Goal: Task Accomplishment & Management: Complete application form

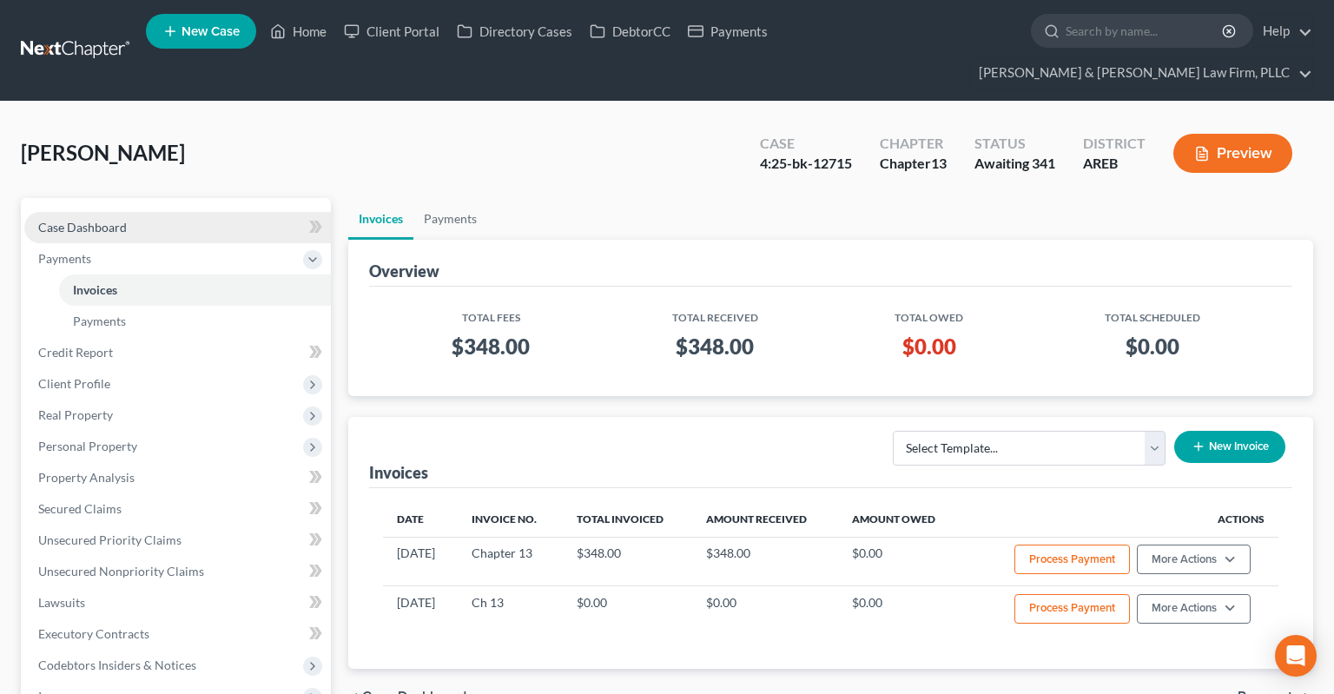
click at [155, 212] on link "Case Dashboard" at bounding box center [177, 227] width 306 height 31
select select "2"
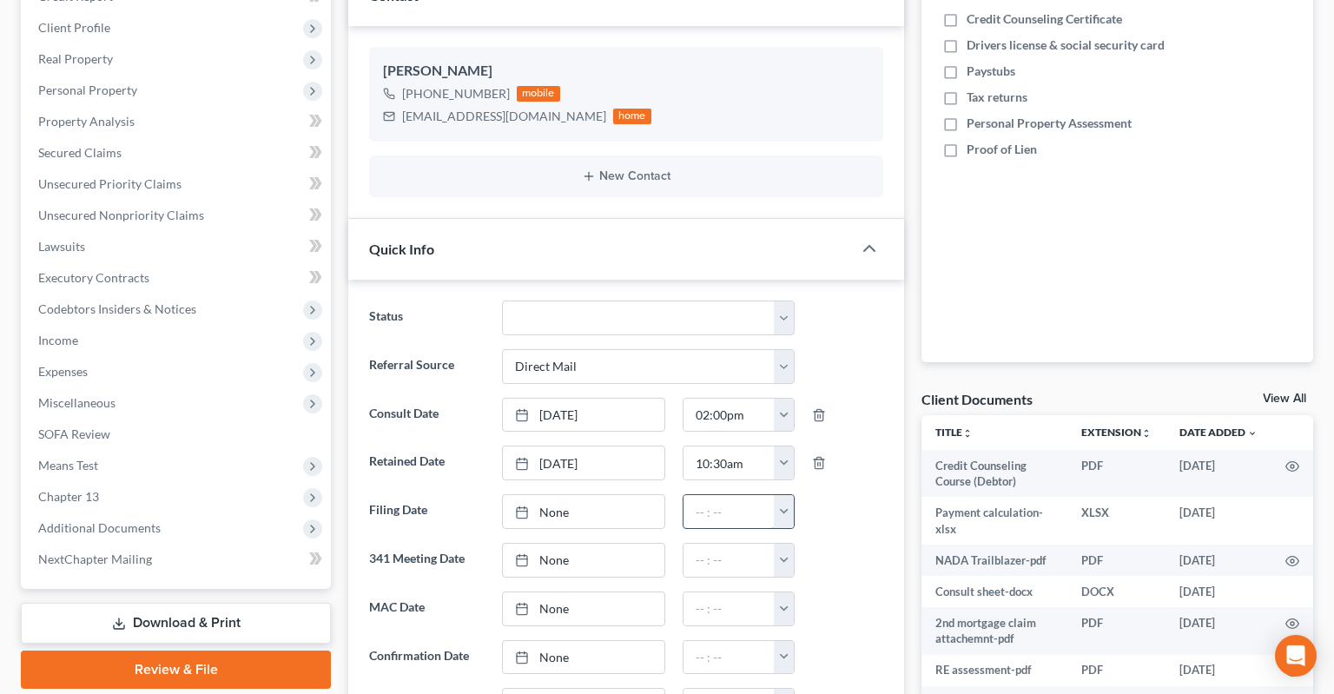
scroll to position [550, 0]
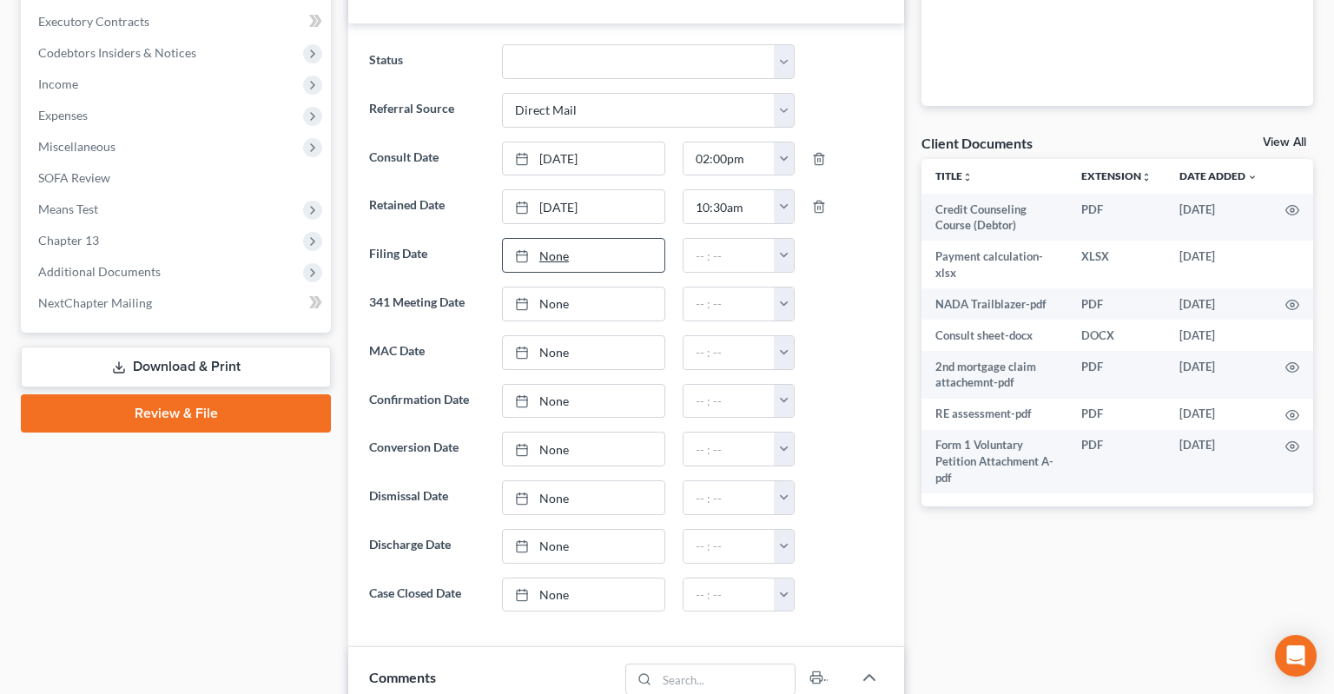
drag, startPoint x: 585, startPoint y: 227, endPoint x: 596, endPoint y: 226, distance: 10.6
click at [588, 239] on link "None" at bounding box center [583, 255] width 161 height 33
type input "[DATE]"
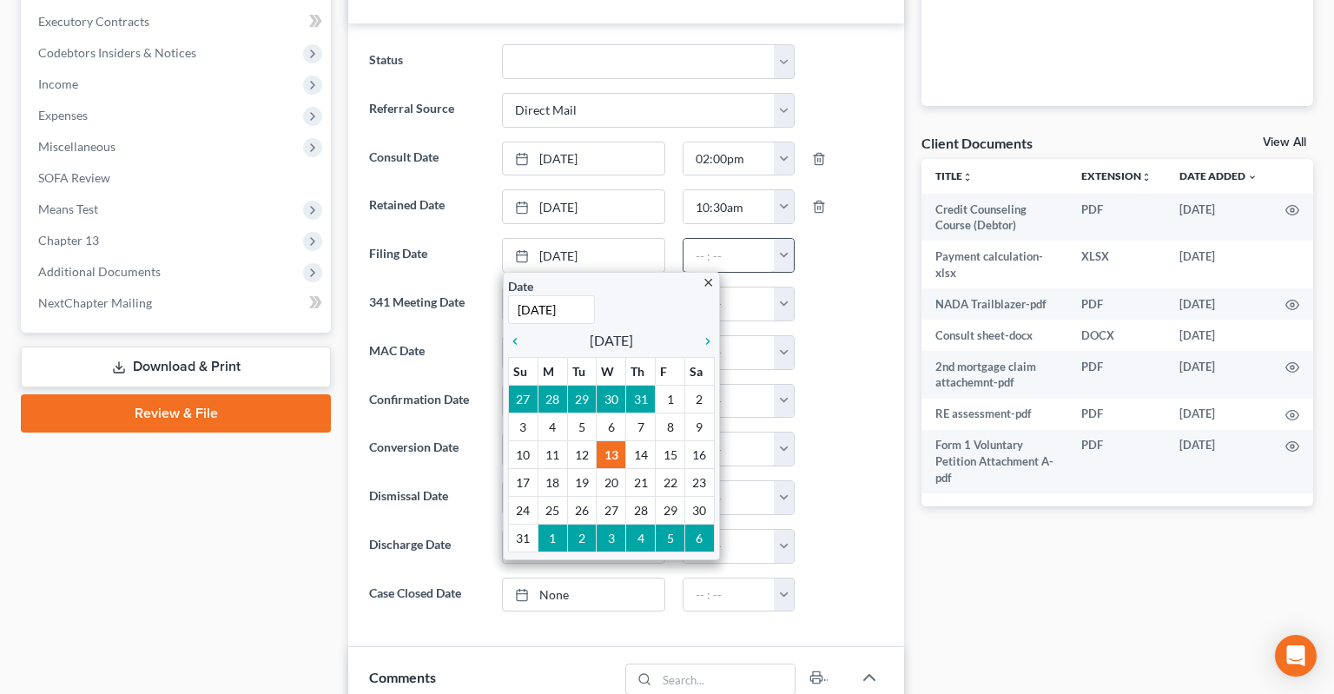
click at [751, 239] on input "text" at bounding box center [728, 255] width 91 height 33
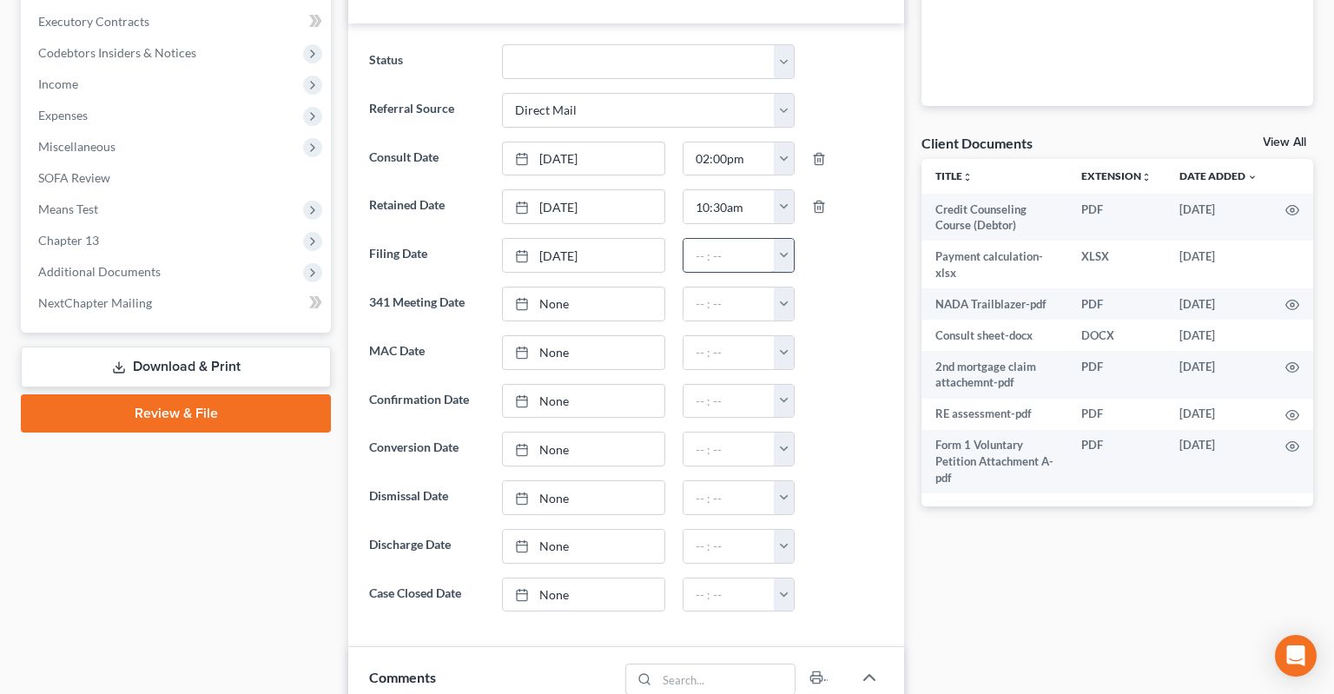
click at [746, 239] on input "text" at bounding box center [728, 255] width 91 height 33
type input "9:36am"
click at [880, 335] on div at bounding box center [847, 352] width 89 height 35
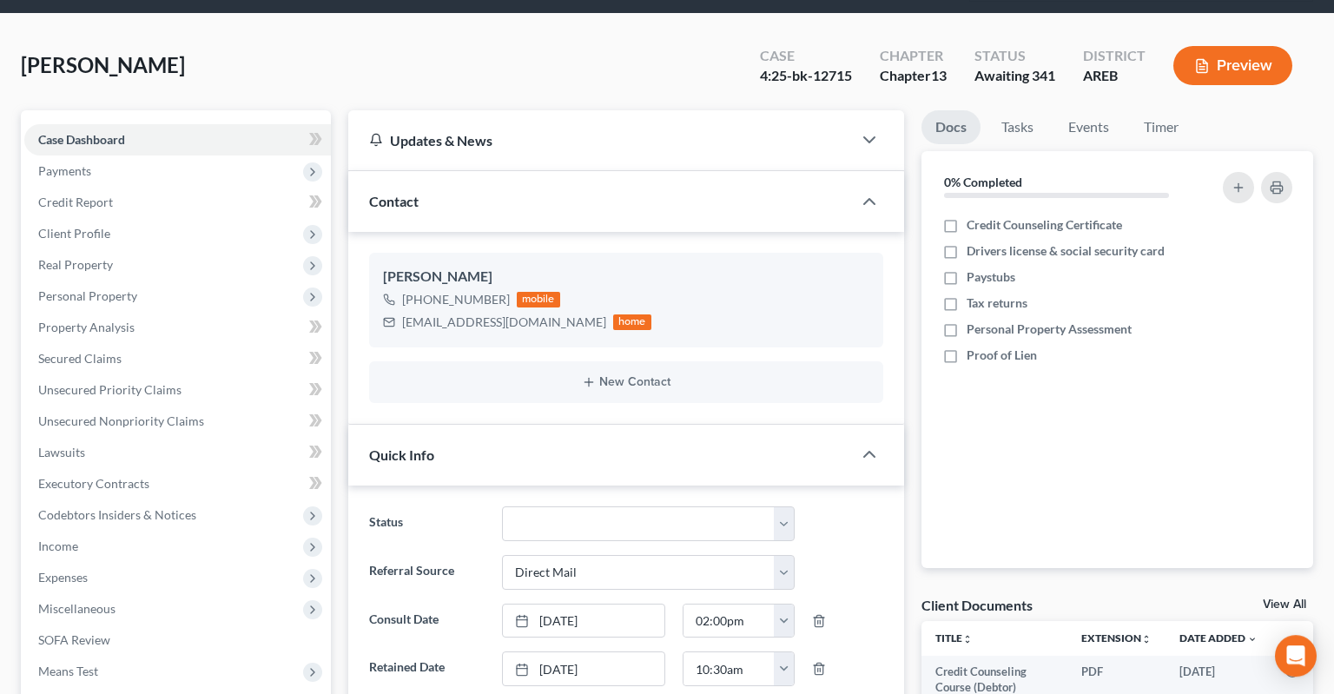
scroll to position [0, 0]
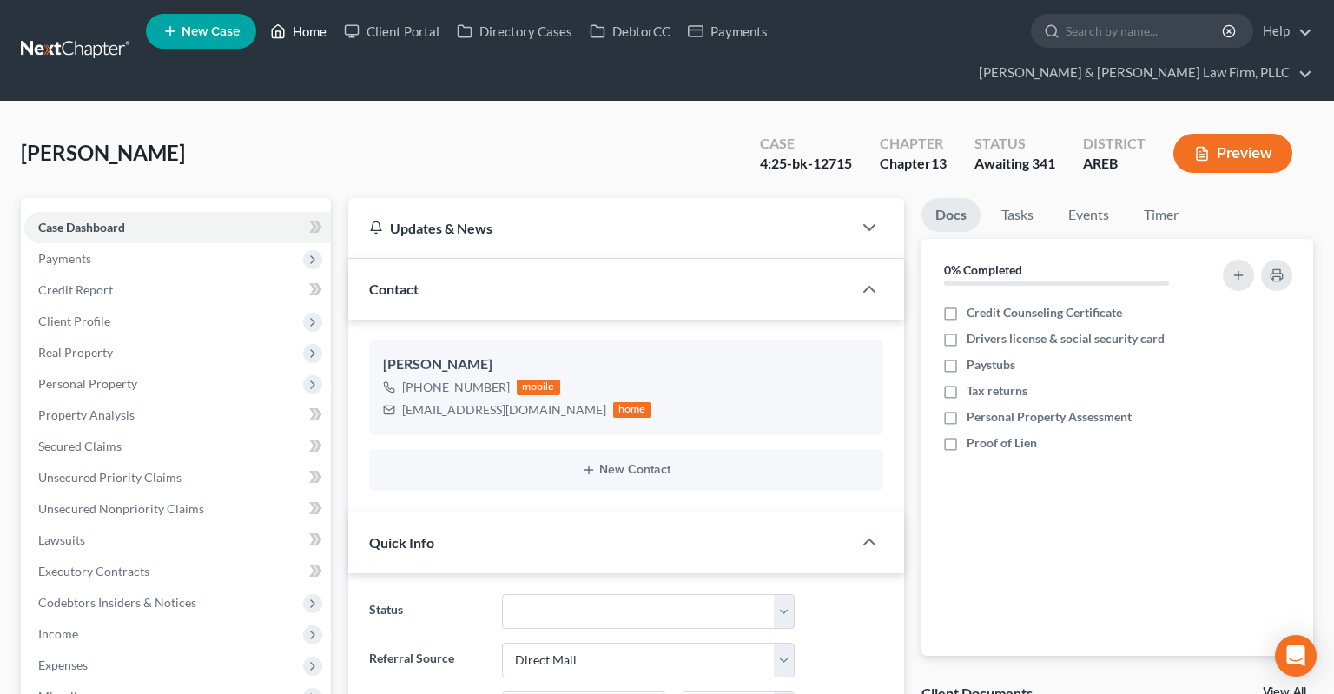
click at [300, 37] on link "Home" at bounding box center [298, 31] width 74 height 31
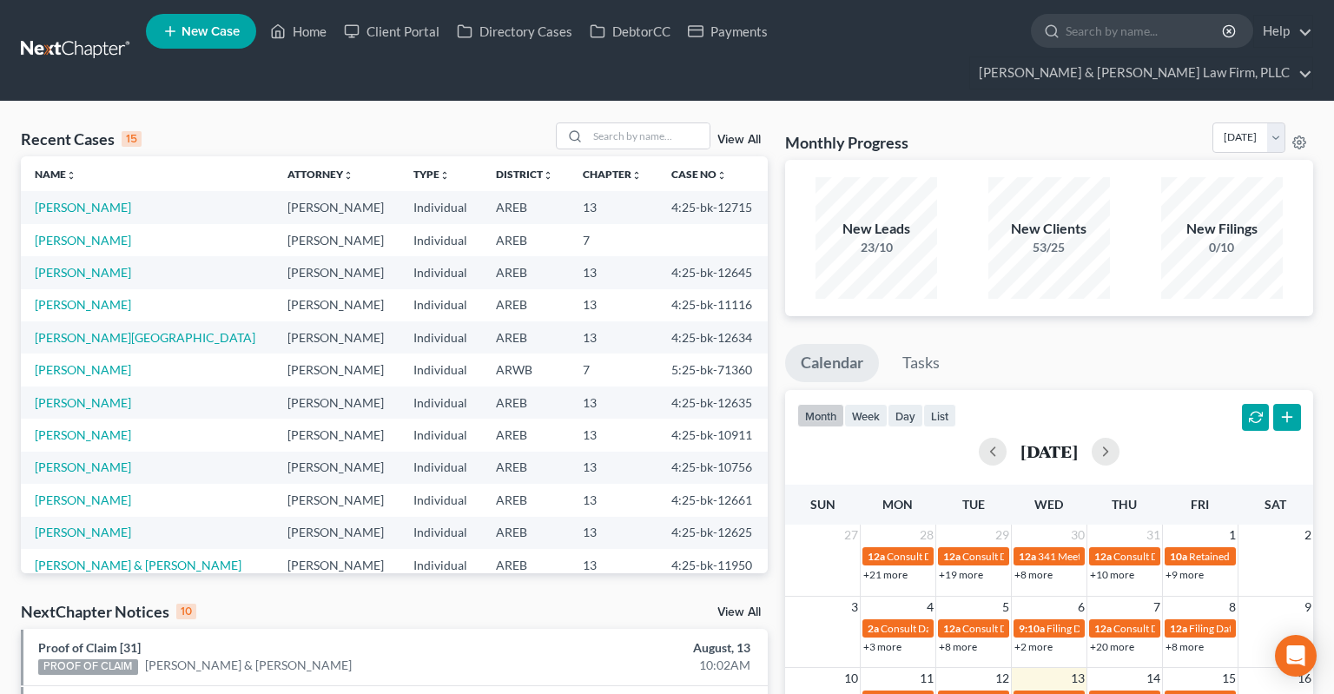
click at [222, 36] on span "New Case" at bounding box center [210, 31] width 58 height 13
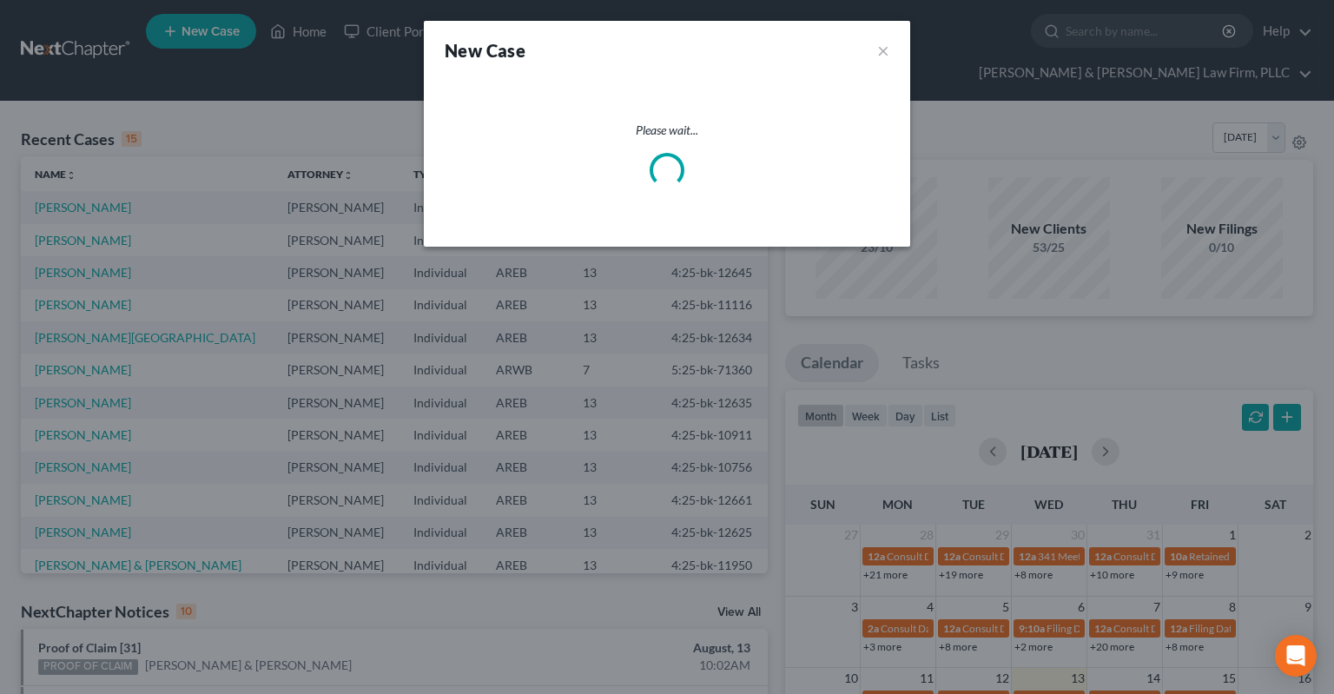
select select "5"
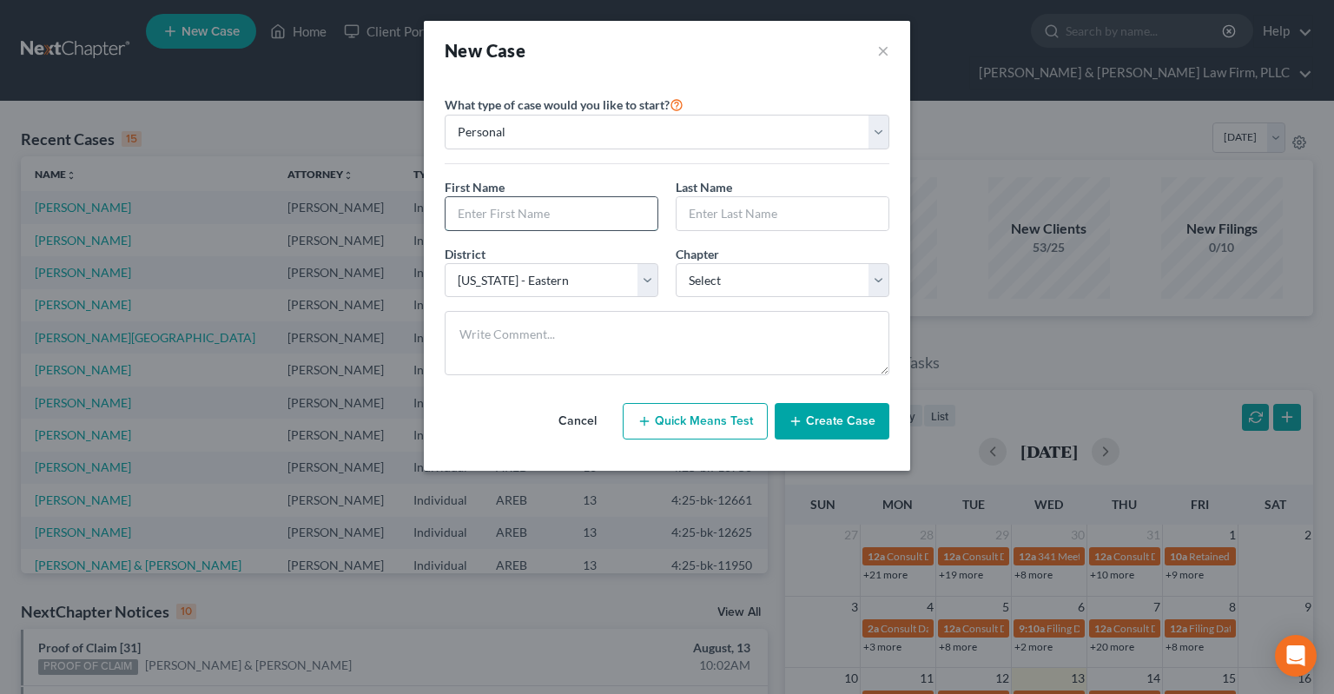
click at [550, 209] on input "text" at bounding box center [551, 213] width 212 height 33
type input "[PERSON_NAME]"
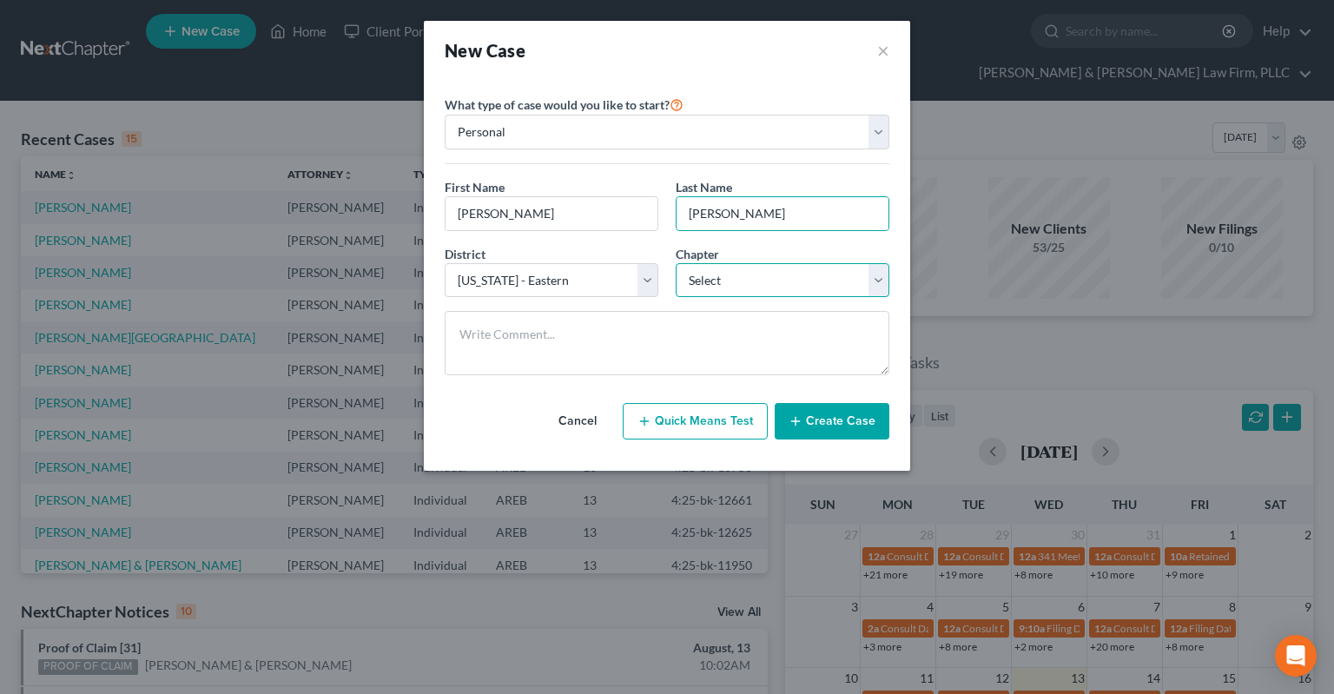
click at [675, 263] on select "Select 7 11 12 13" at bounding box center [782, 280] width 214 height 35
select select "0"
click option "7" at bounding box center [0, 0] width 0 height 0
drag, startPoint x: 811, startPoint y: 426, endPoint x: 811, endPoint y: 417, distance: 9.6
click at [811, 422] on button "Create Case" at bounding box center [831, 421] width 115 height 36
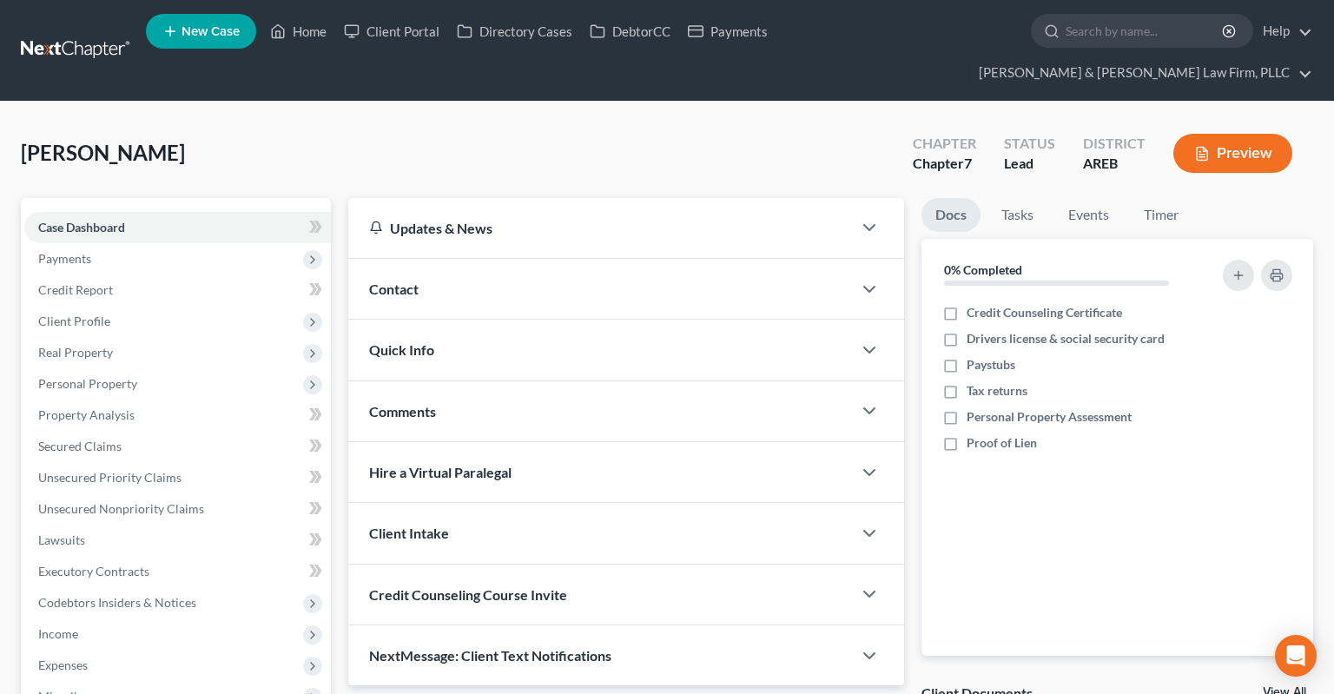
click at [425, 259] on div "Contact" at bounding box center [600, 289] width 504 height 60
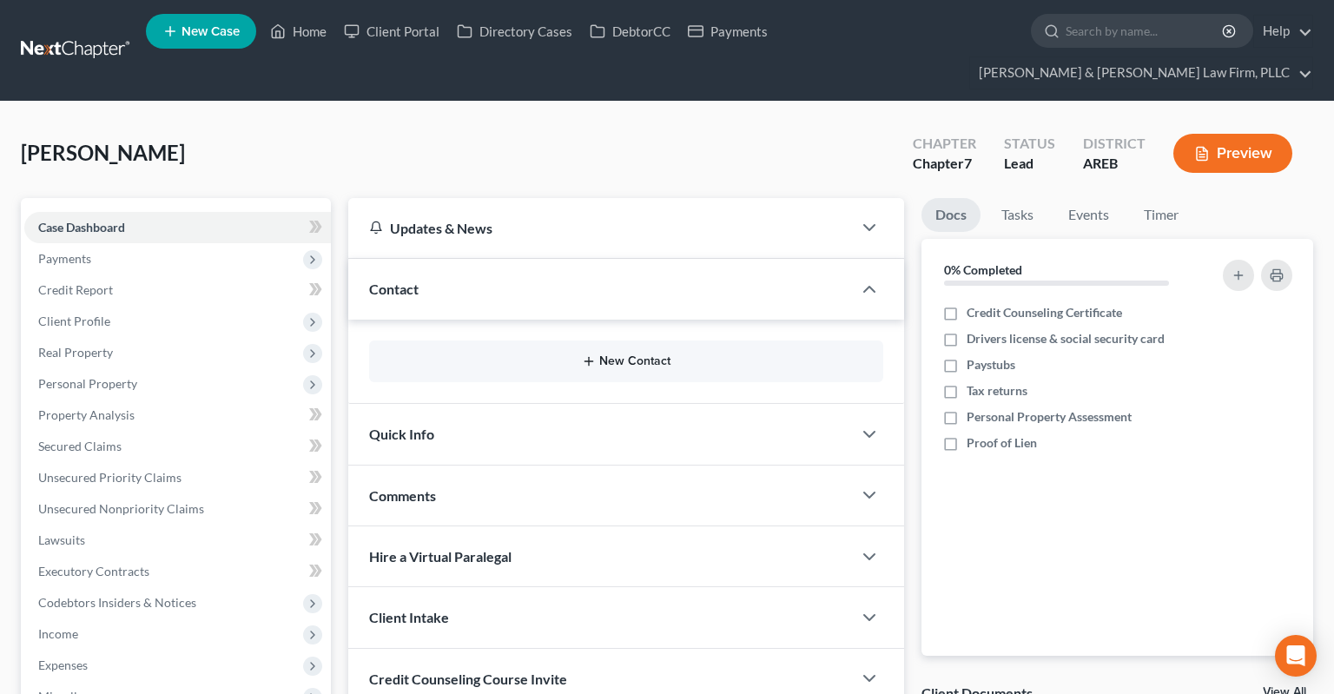
click at [664, 354] on button "New Contact" at bounding box center [626, 361] width 486 height 14
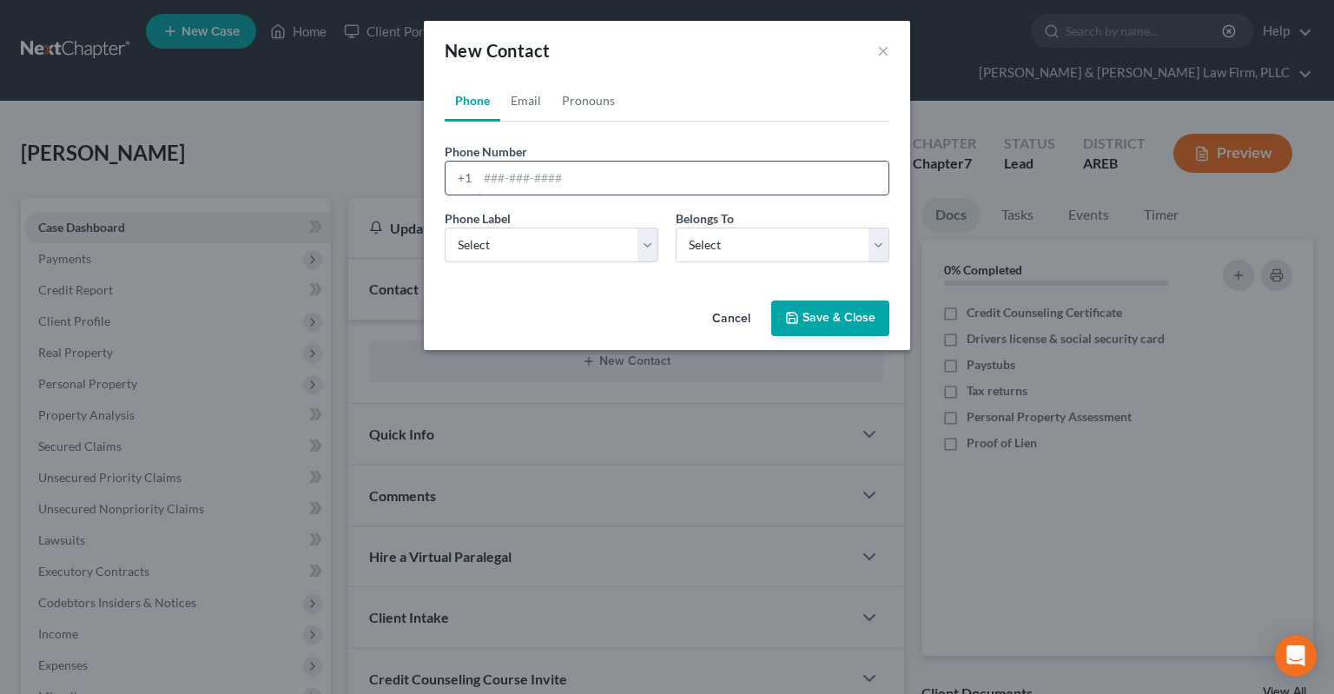
click at [677, 187] on input "tel" at bounding box center [683, 177] width 411 height 33
paste input "[PHONE_NUMBER]"
type input "[PHONE_NUMBER]"
click at [445, 227] on select "Select Mobile Home Work Other" at bounding box center [552, 244] width 214 height 35
select select "0"
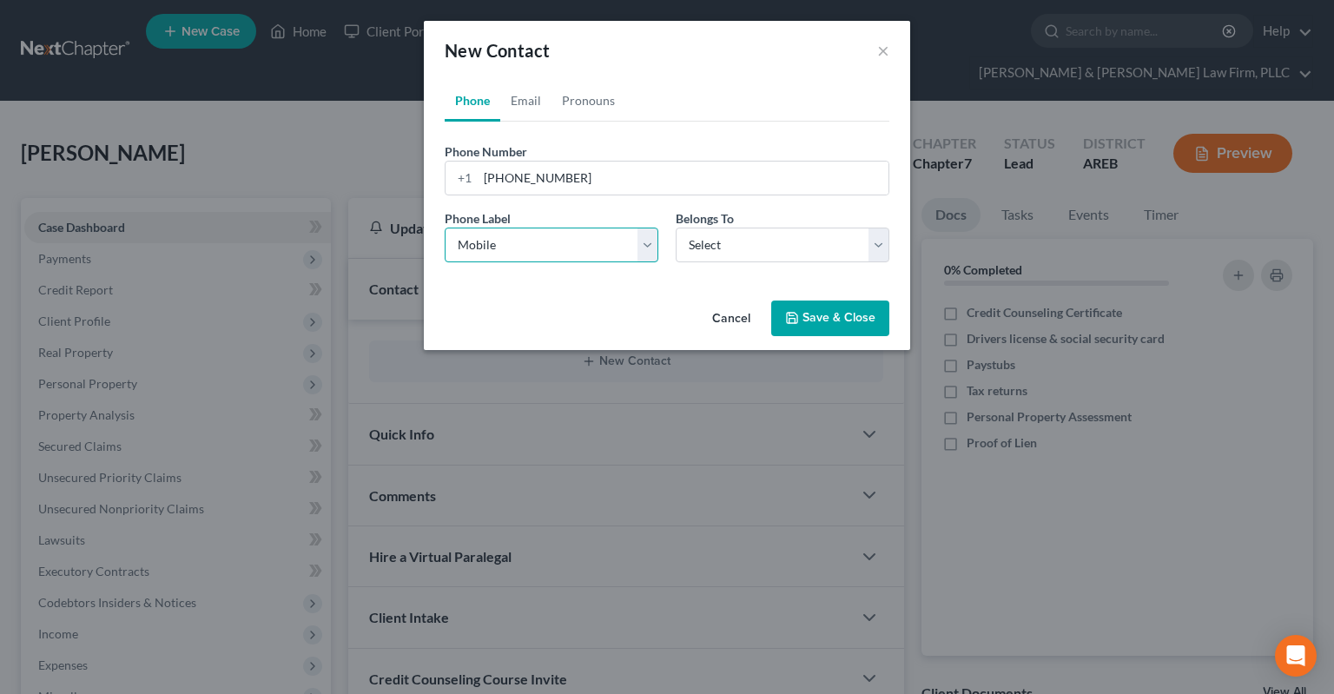
click option "Mobile" at bounding box center [0, 0] width 0 height 0
click at [675, 227] on select "Select Client Other" at bounding box center [782, 244] width 214 height 35
select select "0"
click option "Client" at bounding box center [0, 0] width 0 height 0
click at [583, 108] on link "Pronouns" at bounding box center [588, 101] width 74 height 42
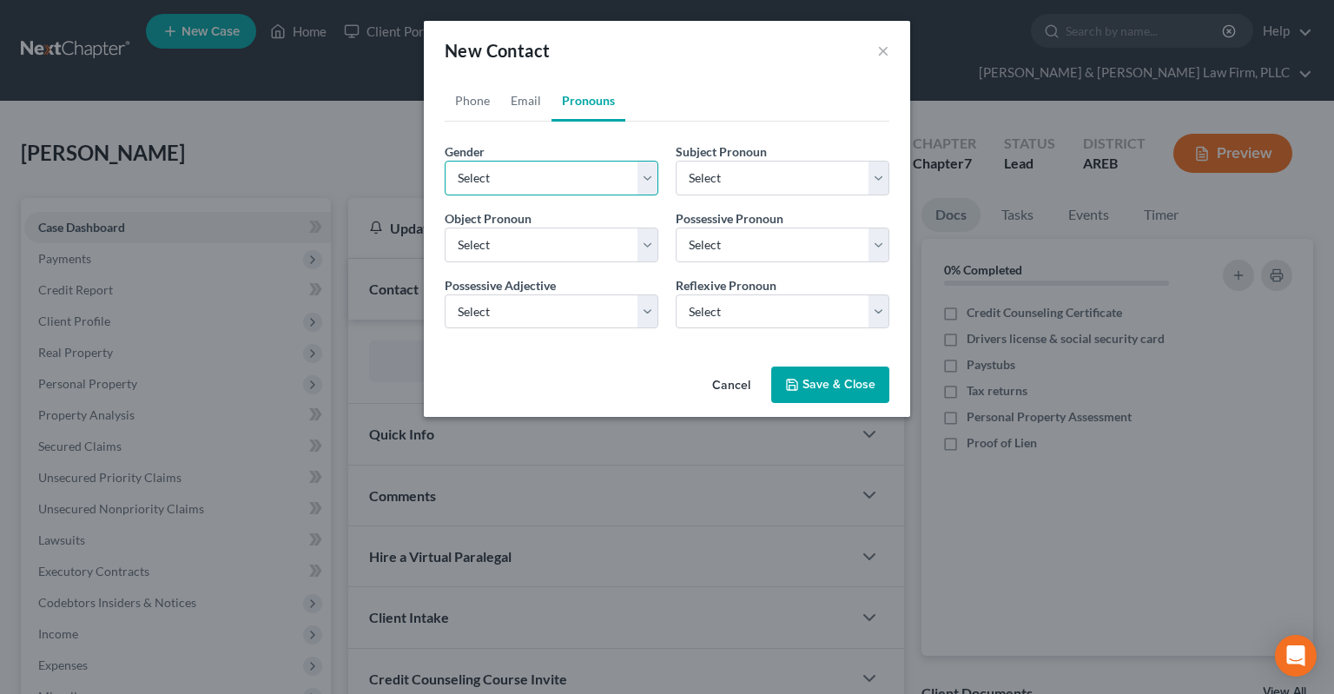
click at [445, 161] on select "Select [DEMOGRAPHIC_DATA] [DEMOGRAPHIC_DATA] [DEMOGRAPHIC_DATA] More Than One P…" at bounding box center [552, 178] width 214 height 35
select select "1"
click option "[DEMOGRAPHIC_DATA]" at bounding box center [0, 0] width 0 height 0
select select "1"
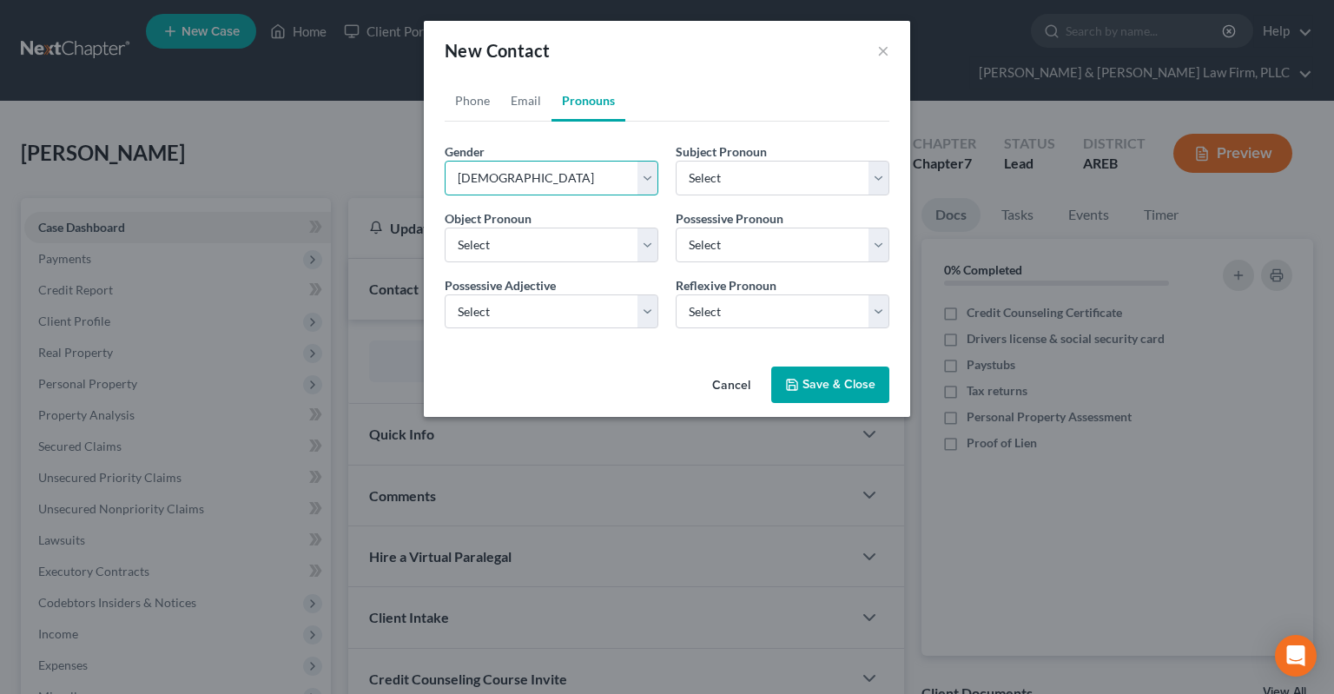
select select "1"
click at [799, 385] on icon "button" at bounding box center [792, 385] width 14 height 14
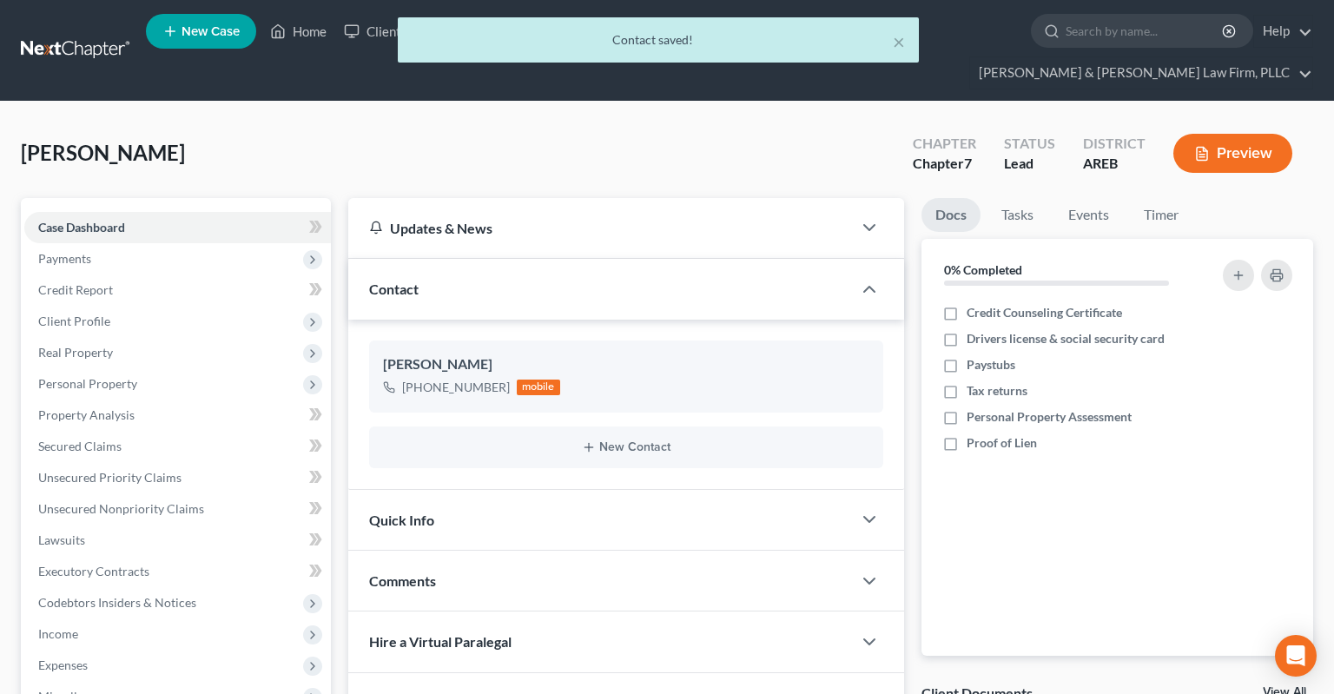
click at [582, 501] on div "Quick Info" at bounding box center [600, 520] width 504 height 60
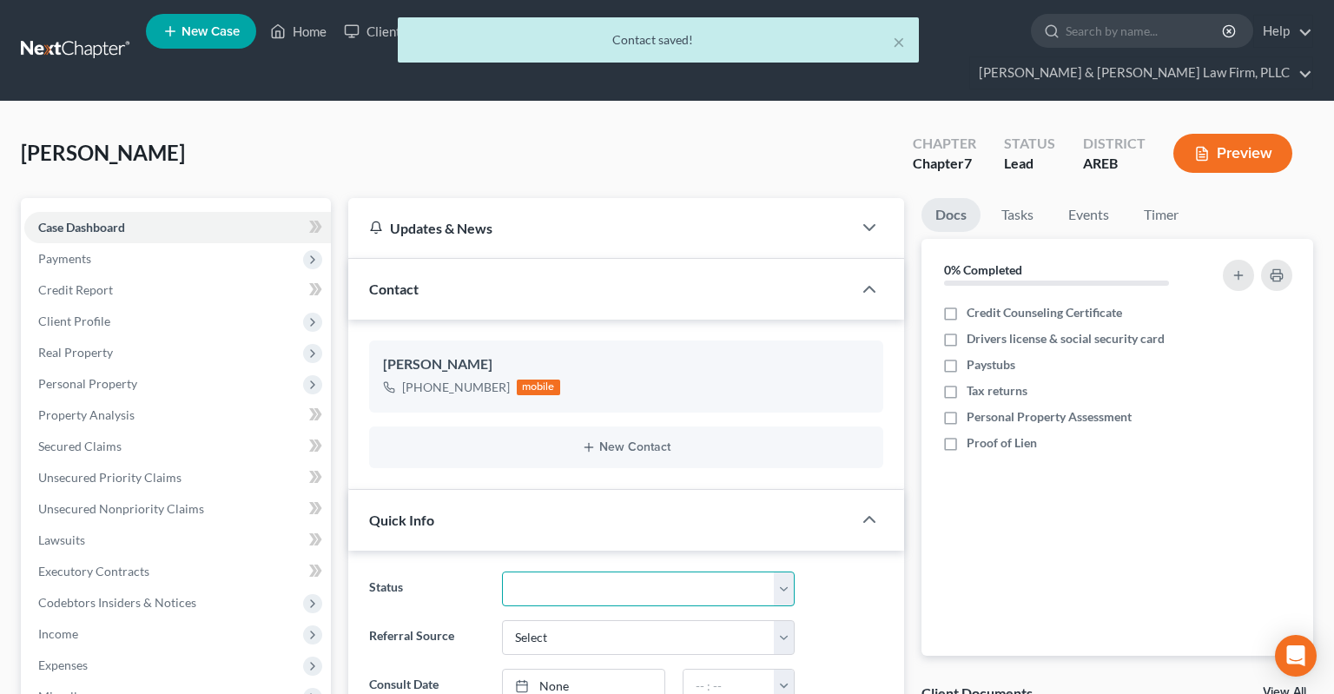
click at [502, 571] on select "Awaiting 341 Chapter 7 - Attended Meeting Confirmed Discharged Dismissed New Co…" at bounding box center [648, 588] width 293 height 35
select select "5"
click option "New Consult" at bounding box center [0, 0] width 0 height 0
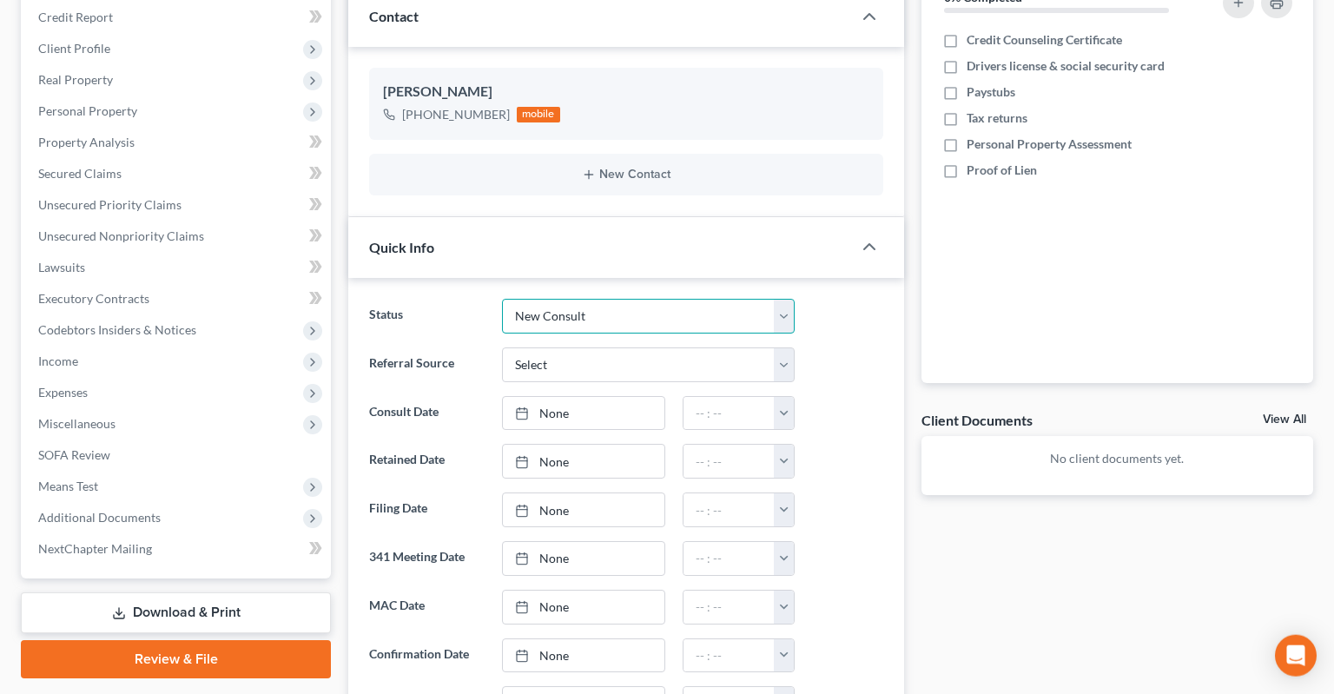
scroll to position [274, 0]
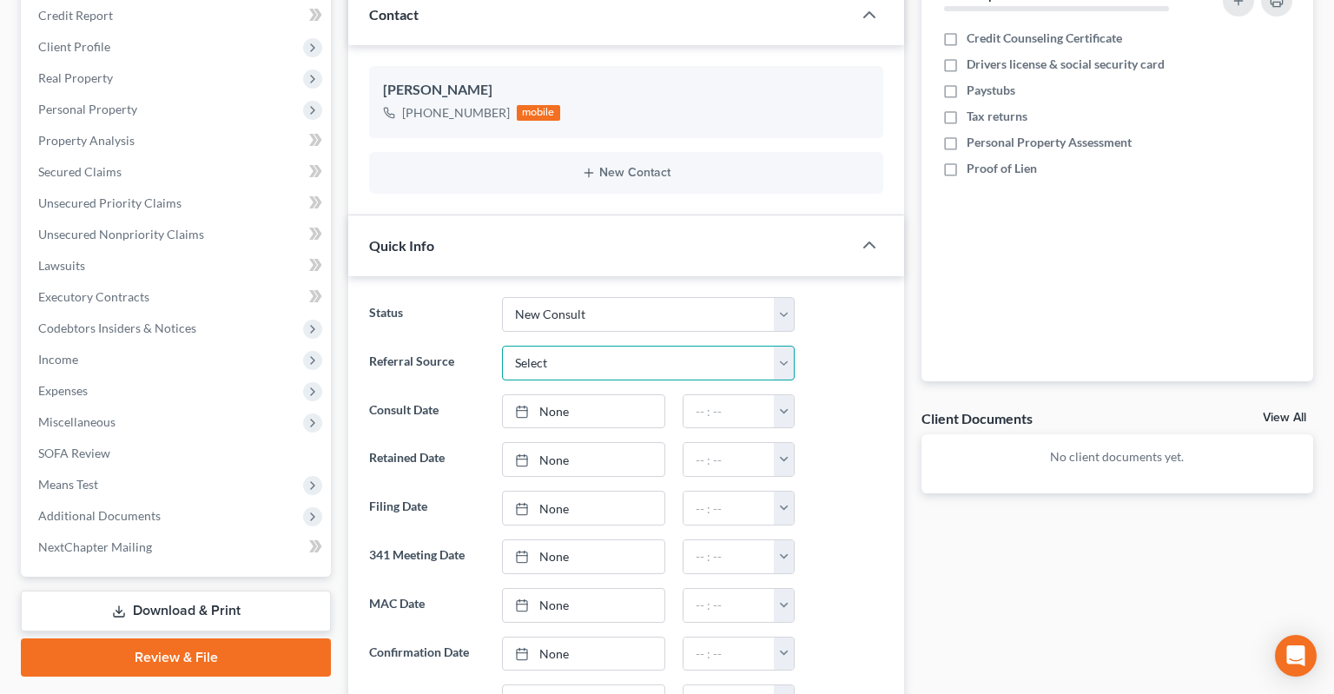
click at [502, 346] on select "Select Word Of Mouth Previous Clients Direct Mail Website Google Search Modern …" at bounding box center [648, 363] width 293 height 35
select select "2"
click option "Direct Mail" at bounding box center [0, 0] width 0 height 0
click at [619, 395] on link "None" at bounding box center [583, 411] width 161 height 33
type input "[DATE]"
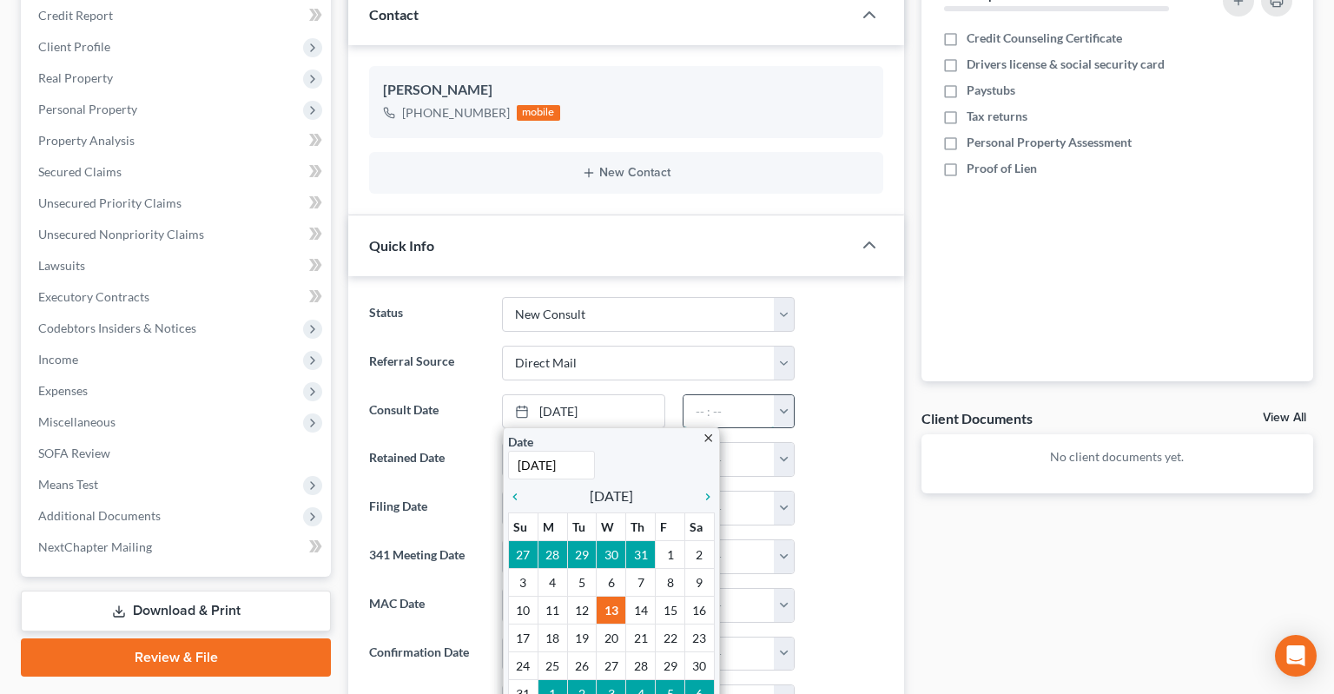
click at [710, 395] on input "text" at bounding box center [728, 411] width 91 height 33
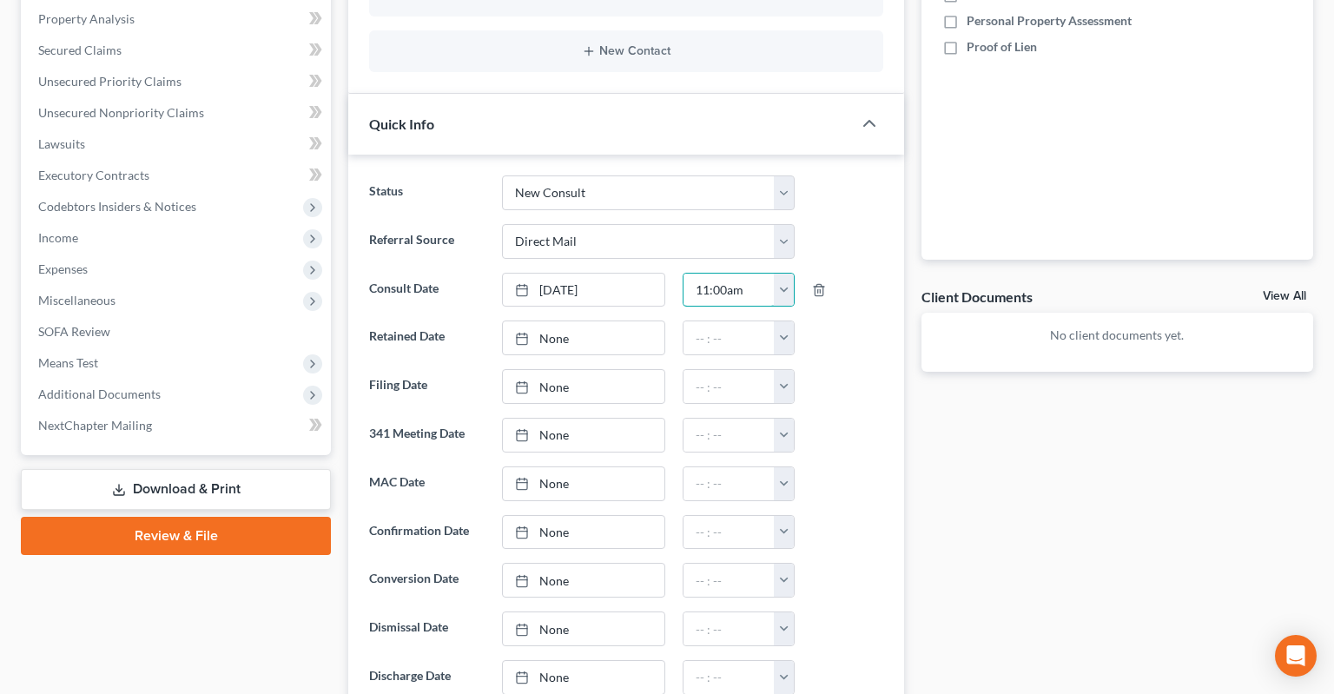
scroll to position [366, 0]
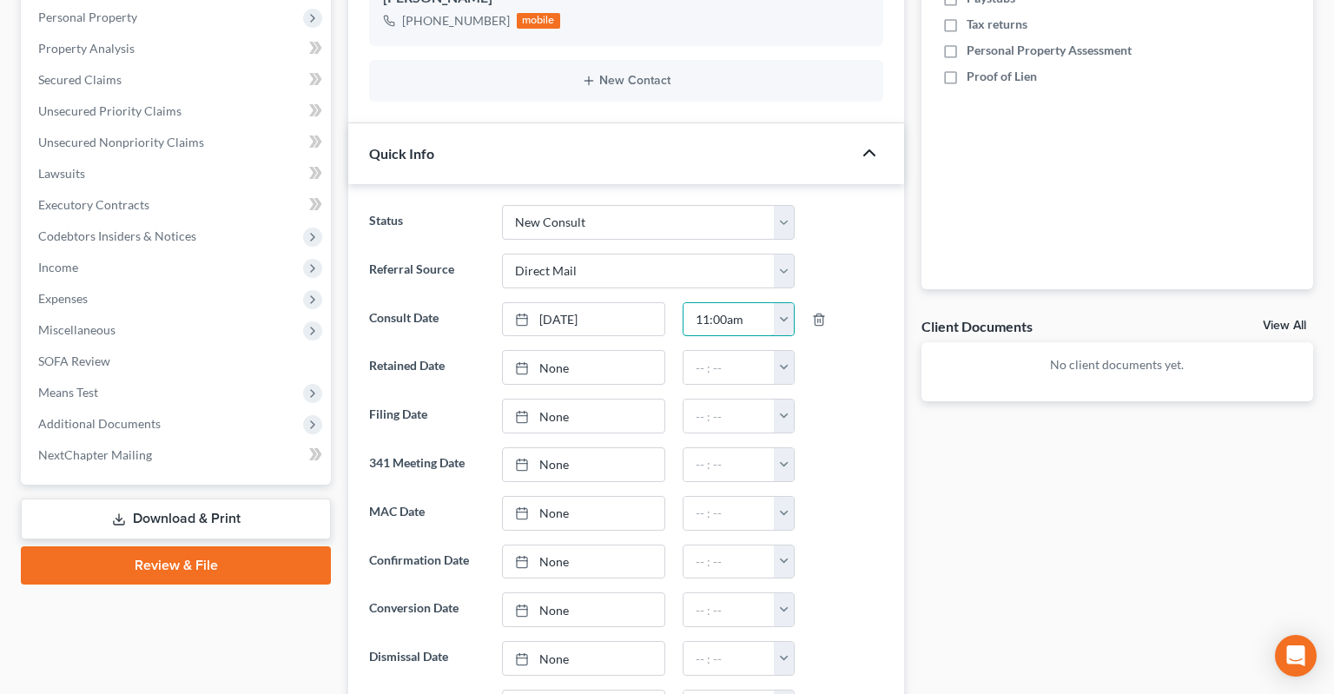
type input "11:00am"
click at [864, 142] on icon "button" at bounding box center [869, 152] width 21 height 21
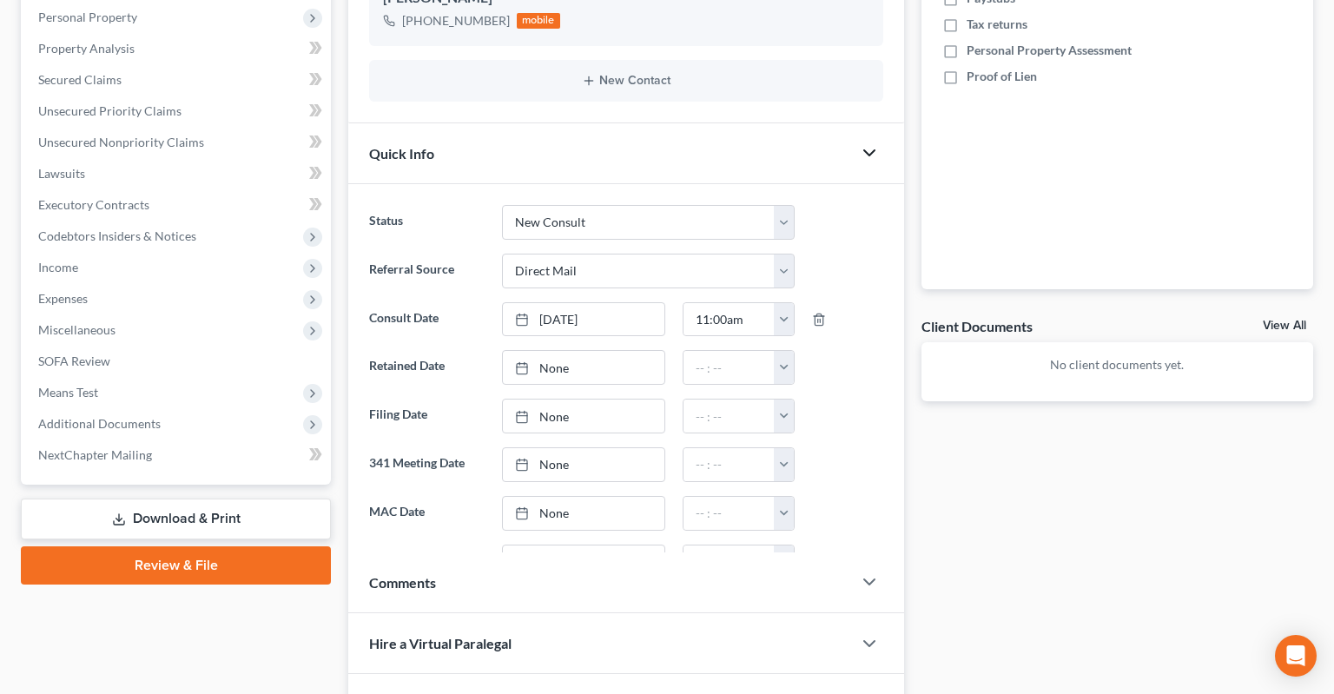
scroll to position [289, 0]
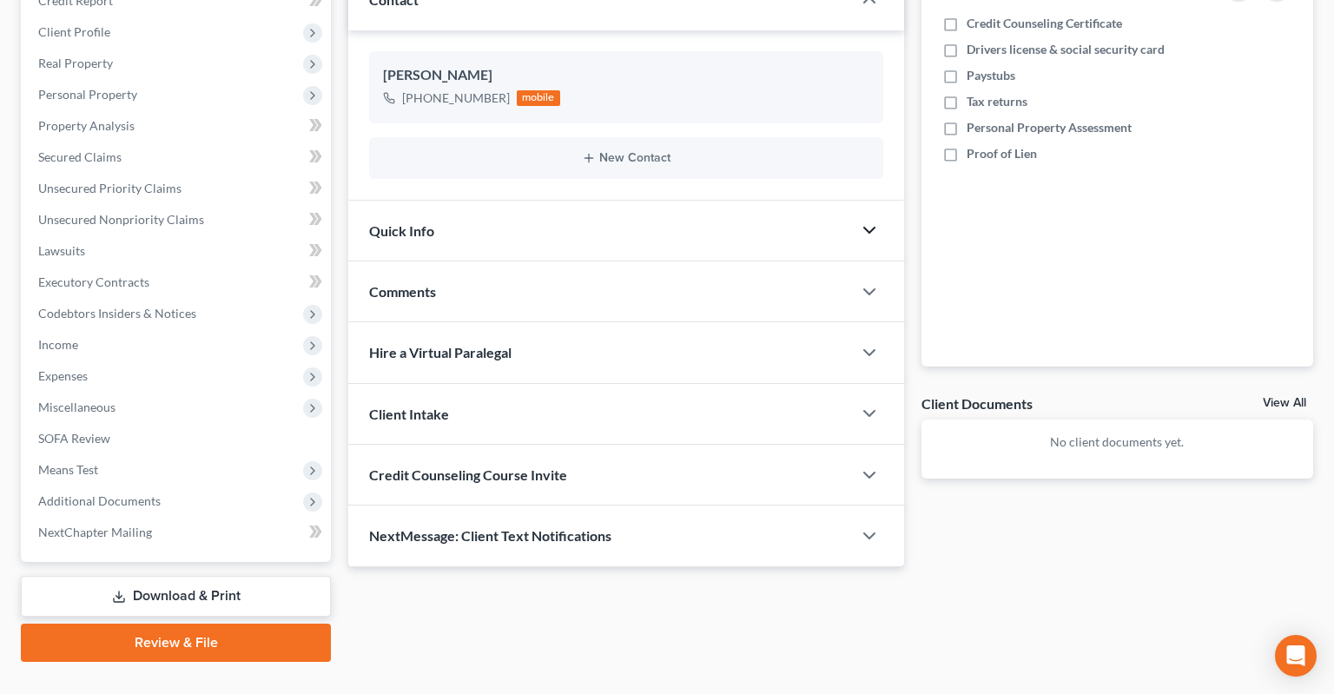
click at [626, 261] on div "Comments" at bounding box center [600, 291] width 504 height 60
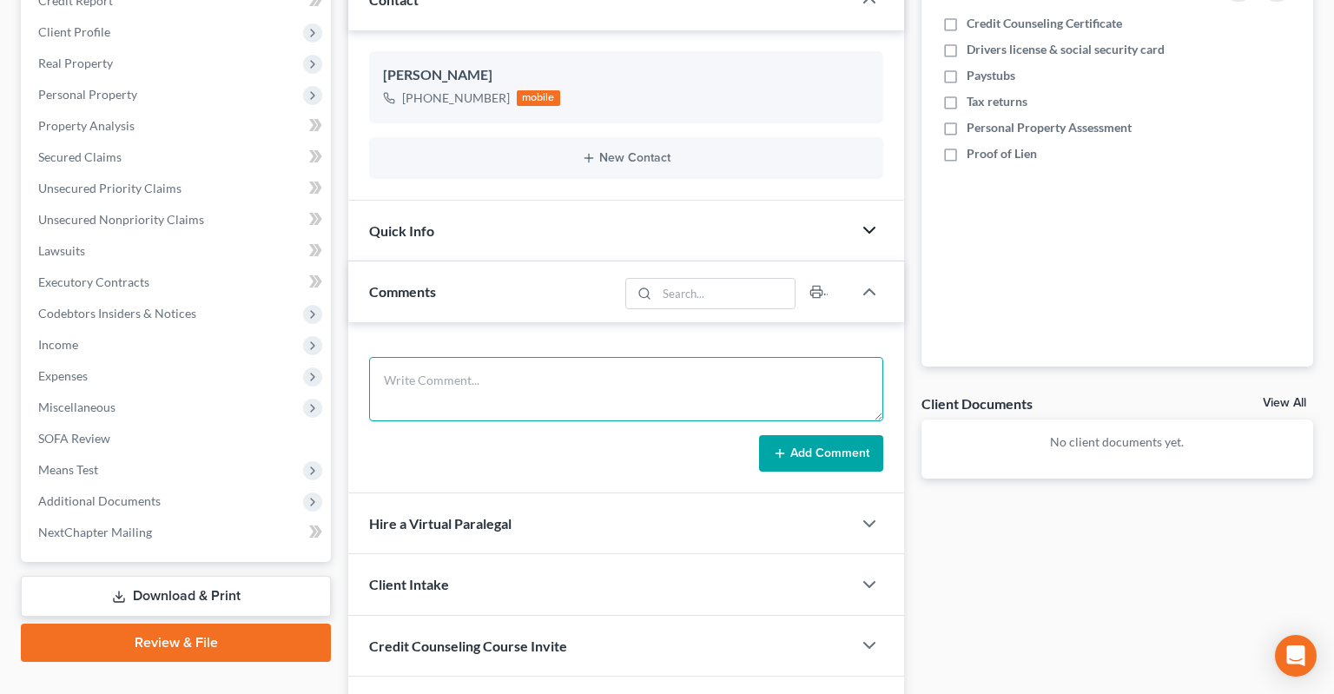
drag, startPoint x: 606, startPoint y: 348, endPoint x: 596, endPoint y: 339, distance: 13.6
click at [606, 357] on textarea at bounding box center [626, 389] width 514 height 64
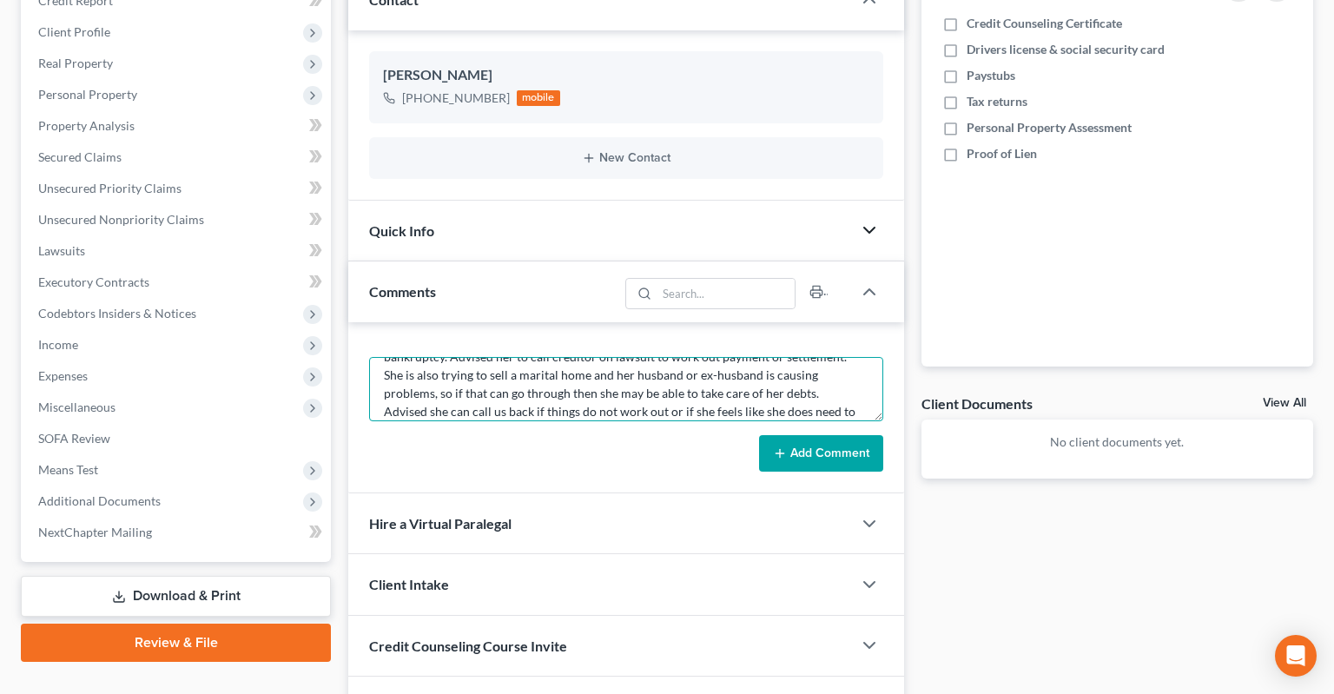
scroll to position [58, 0]
type textarea "Did not do full consultation. She was served with a lawsuit but she is not tryi…"
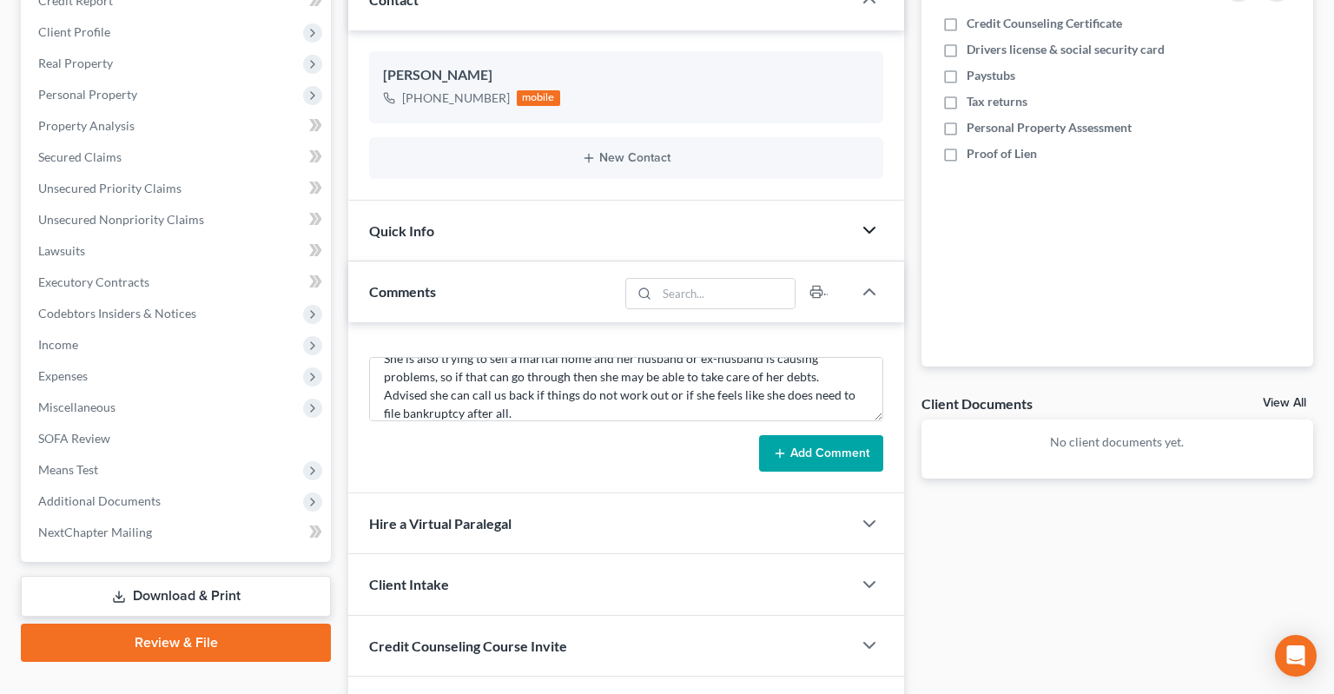
drag, startPoint x: 821, startPoint y: 417, endPoint x: 806, endPoint y: 404, distance: 20.3
click at [821, 435] on button "Add Comment" at bounding box center [821, 453] width 124 height 36
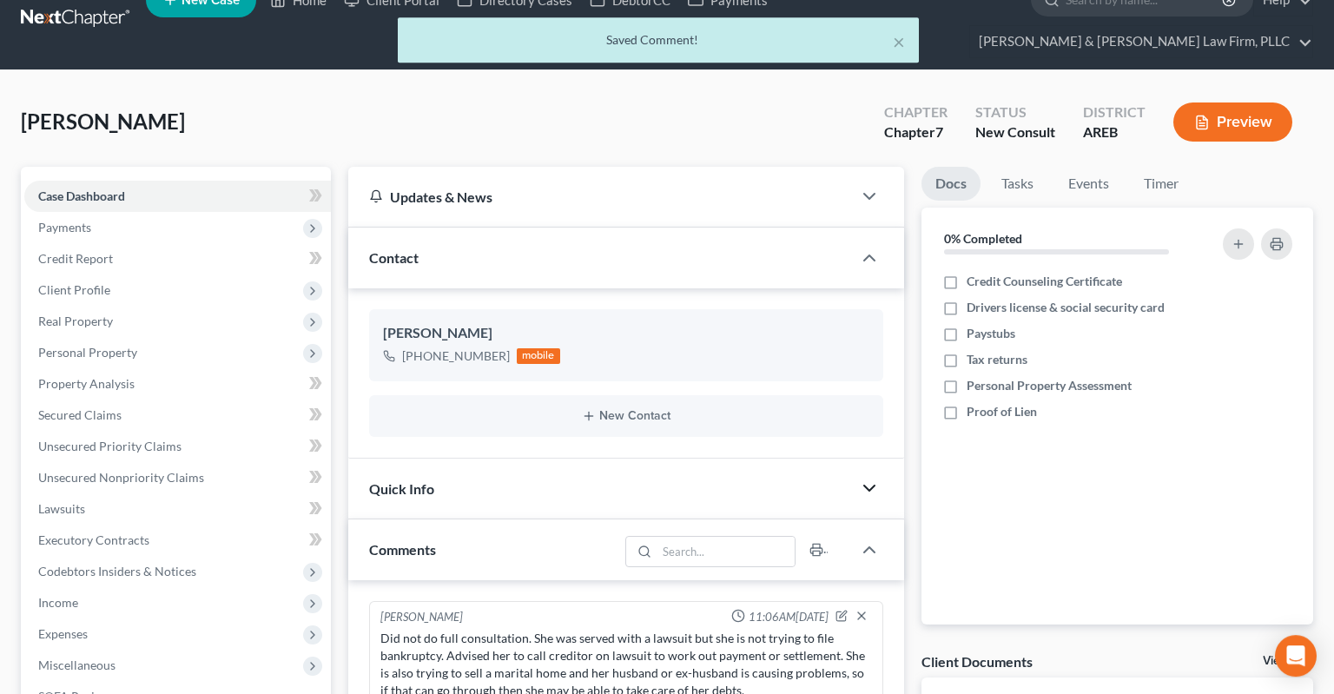
scroll to position [0, 0]
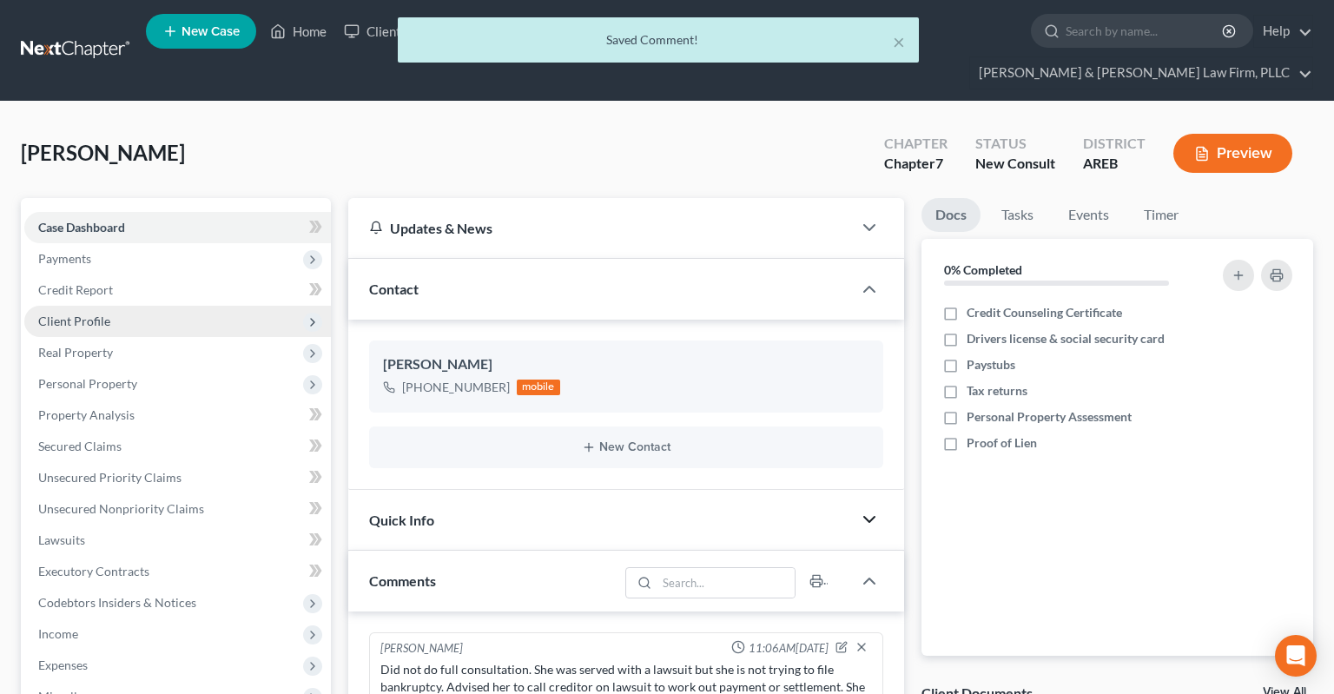
click at [168, 306] on span "Client Profile" at bounding box center [177, 321] width 306 height 31
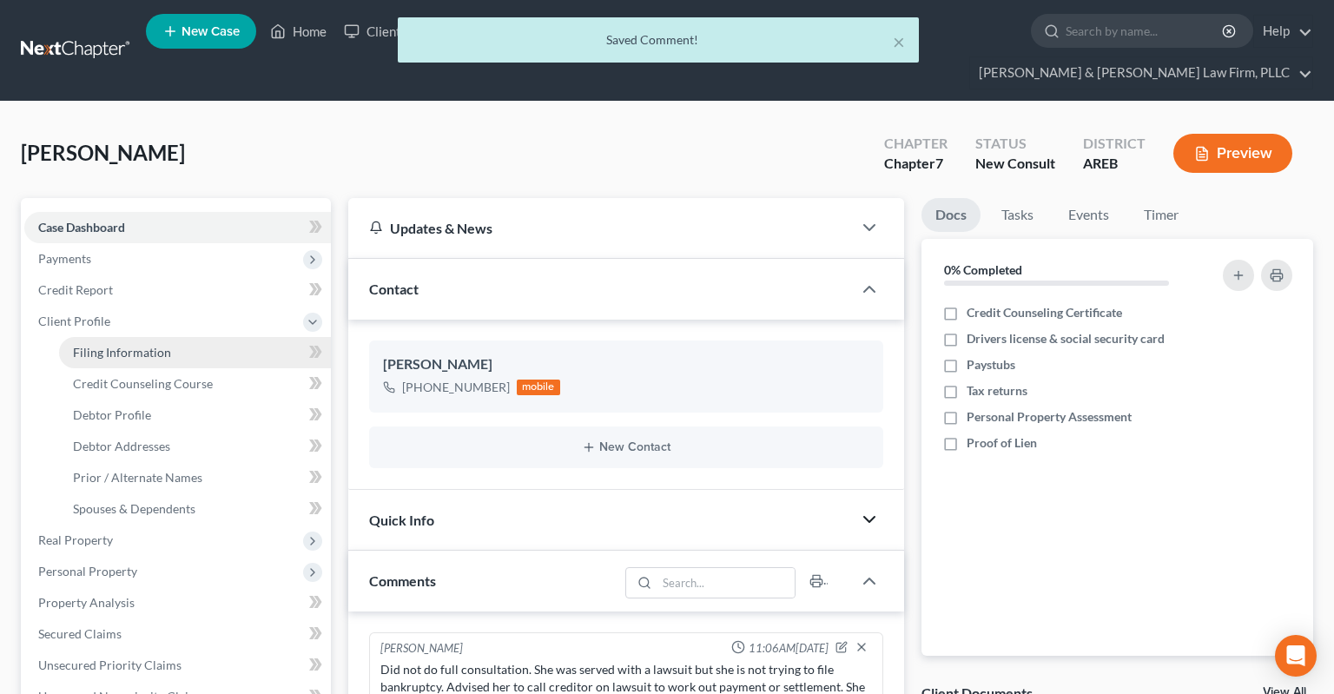
click at [204, 337] on link "Filing Information" at bounding box center [195, 352] width 272 height 31
select select "1"
select select "0"
select select "5"
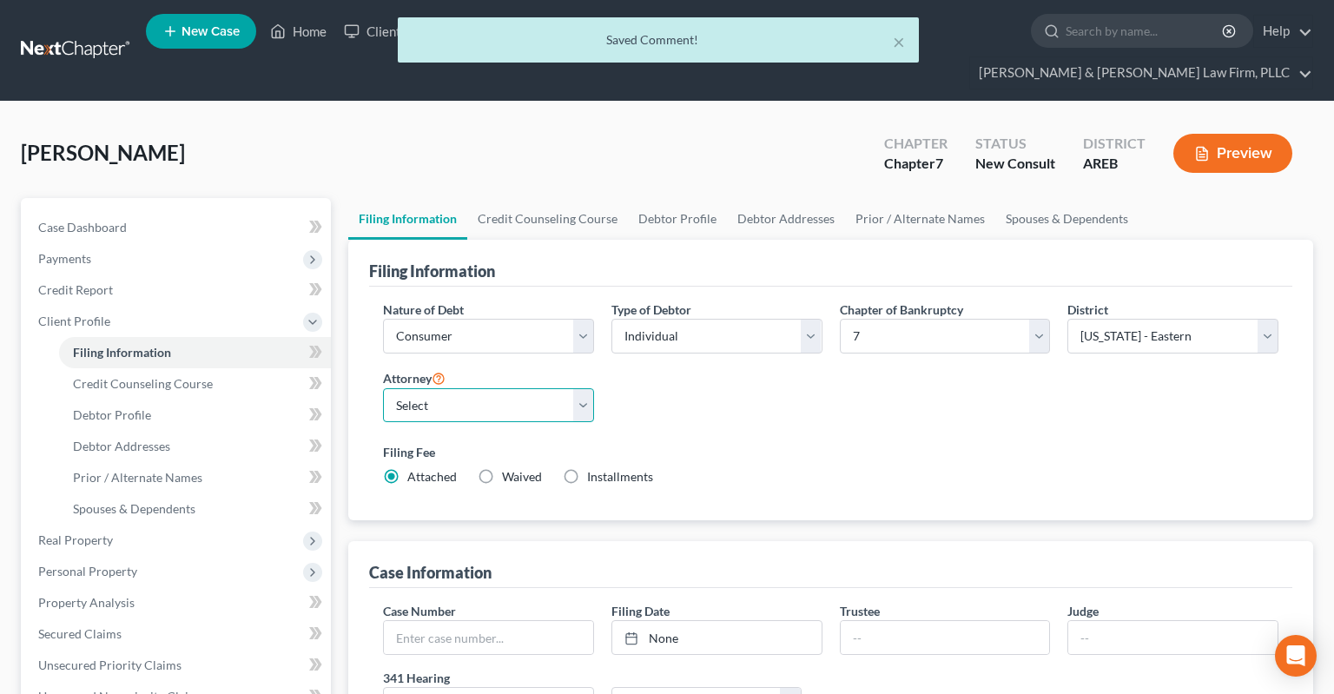
click at [383, 388] on select "Select [PERSON_NAME] - AREB [PERSON_NAME] - ARWB [PERSON_NAME] - AREB [PERSON_N…" at bounding box center [488, 405] width 211 height 35
select select "2"
click option "[PERSON_NAME] - AREB" at bounding box center [0, 0] width 0 height 0
click at [768, 392] on div "Nature of Debt Select Business Consumer Other Nature of Business Select Clearin…" at bounding box center [830, 400] width 912 height 200
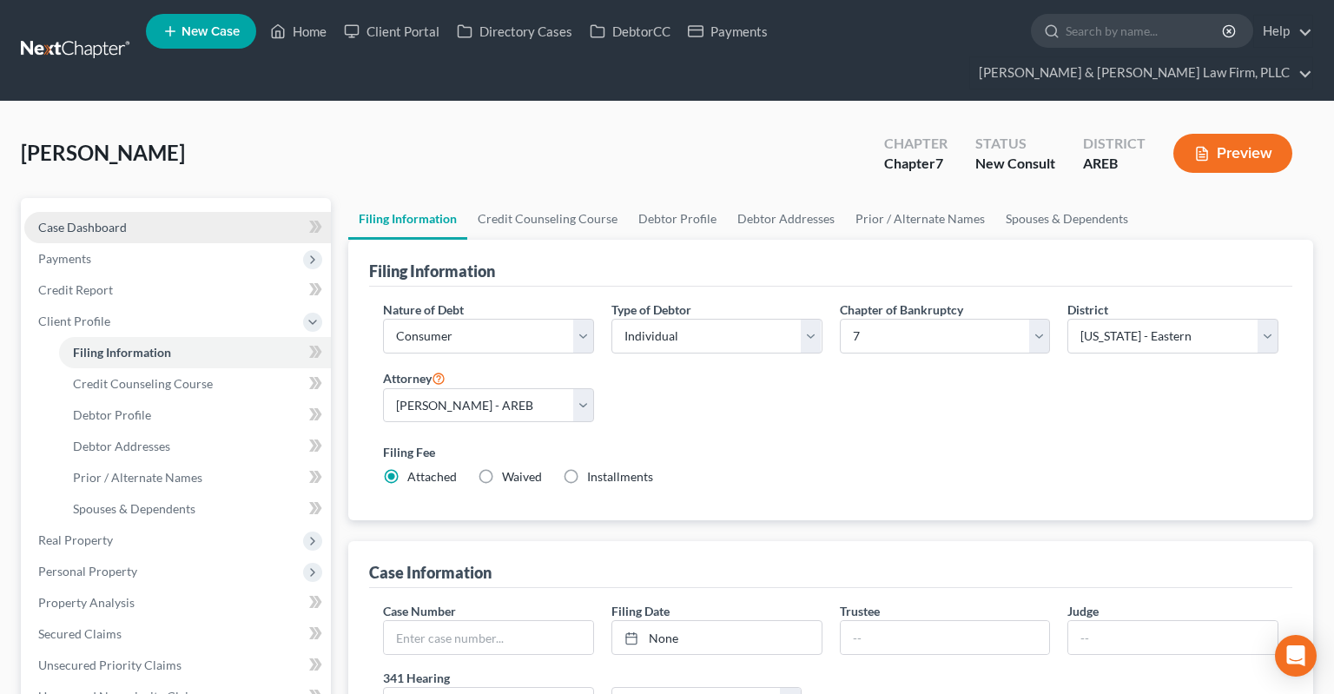
click at [113, 220] on span "Case Dashboard" at bounding box center [82, 227] width 89 height 15
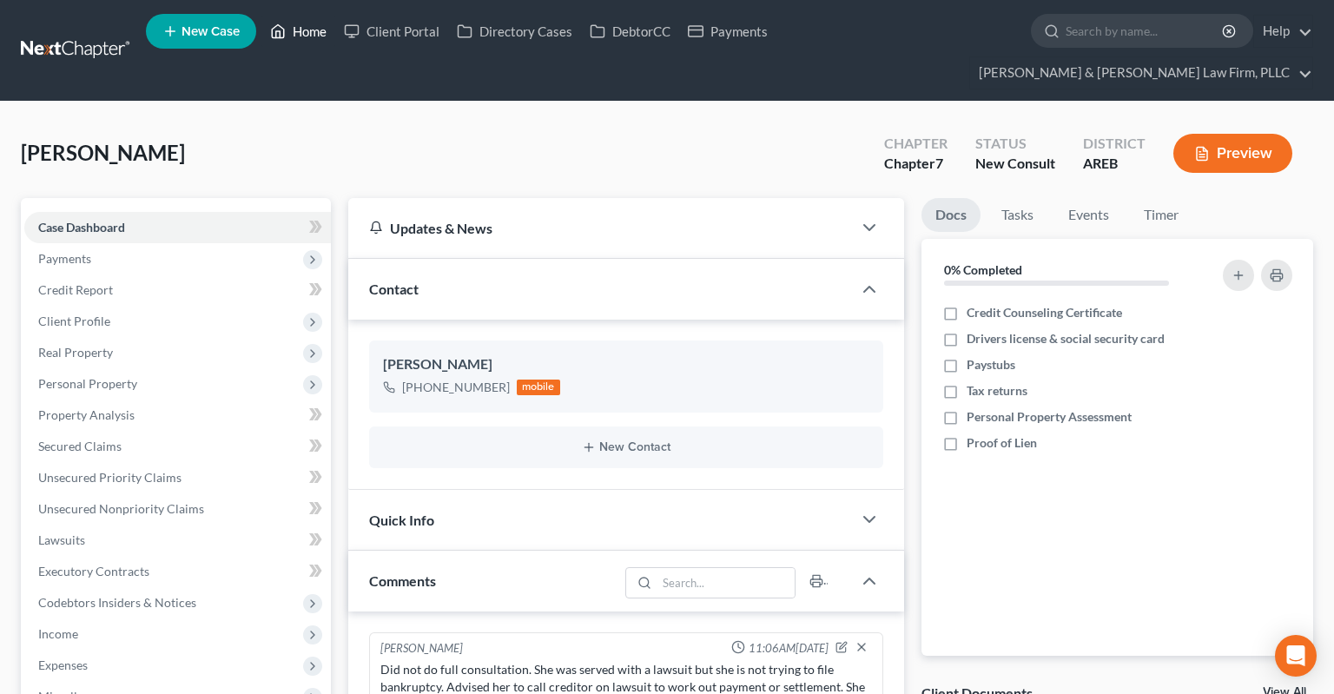
click at [293, 41] on link "Home" at bounding box center [298, 31] width 74 height 31
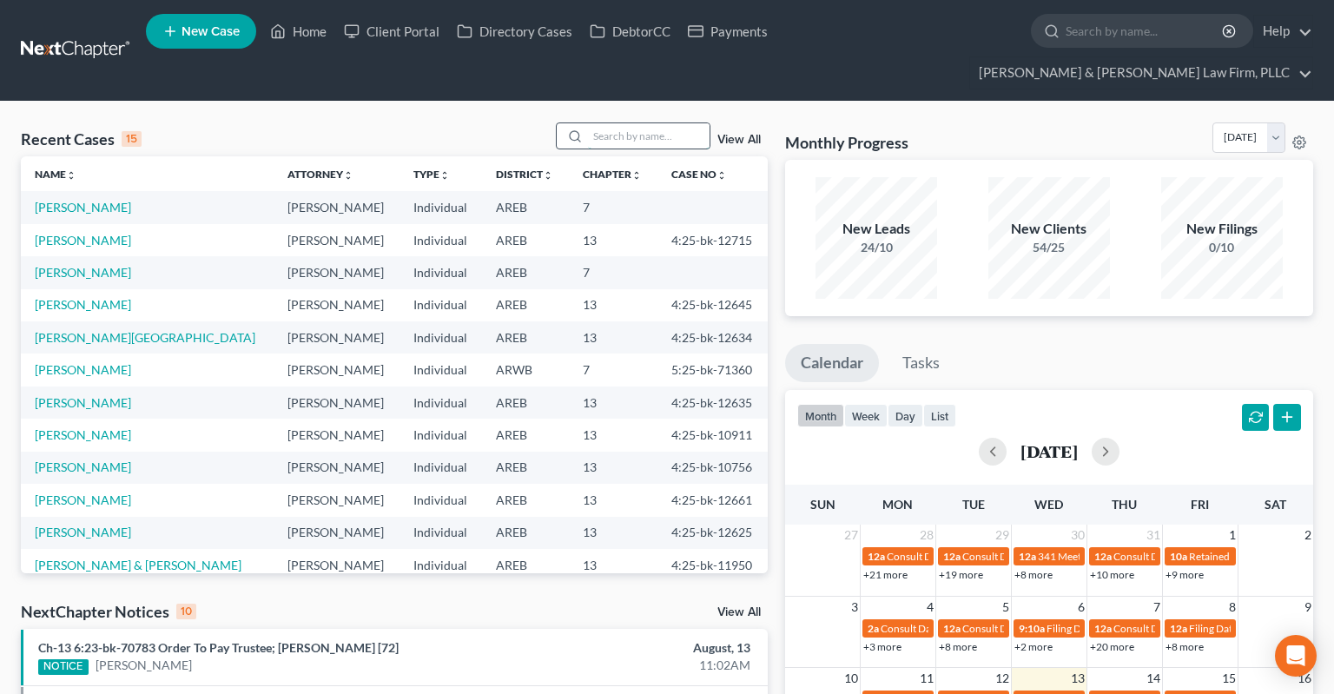
click at [593, 123] on input "search" at bounding box center [649, 135] width 122 height 25
click at [89, 233] on link "[PERSON_NAME]" at bounding box center [83, 240] width 96 height 15
select select "2"
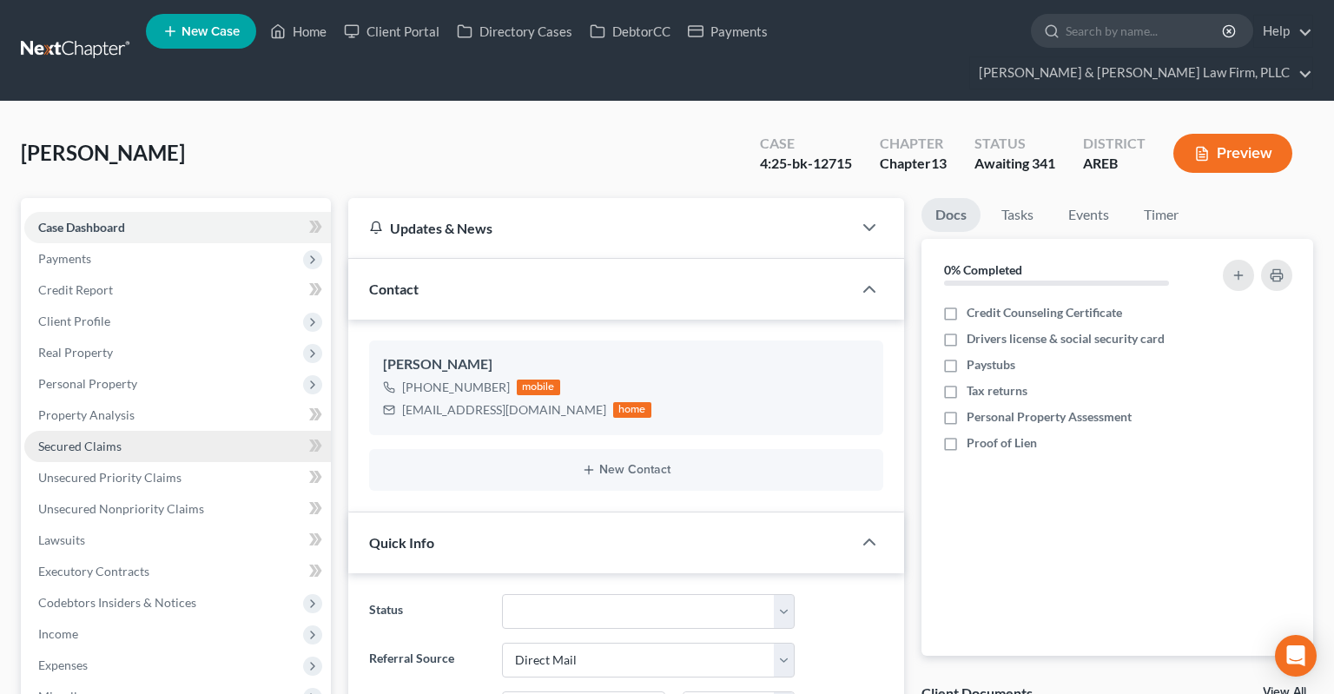
click at [155, 431] on link "Secured Claims" at bounding box center [177, 446] width 306 height 31
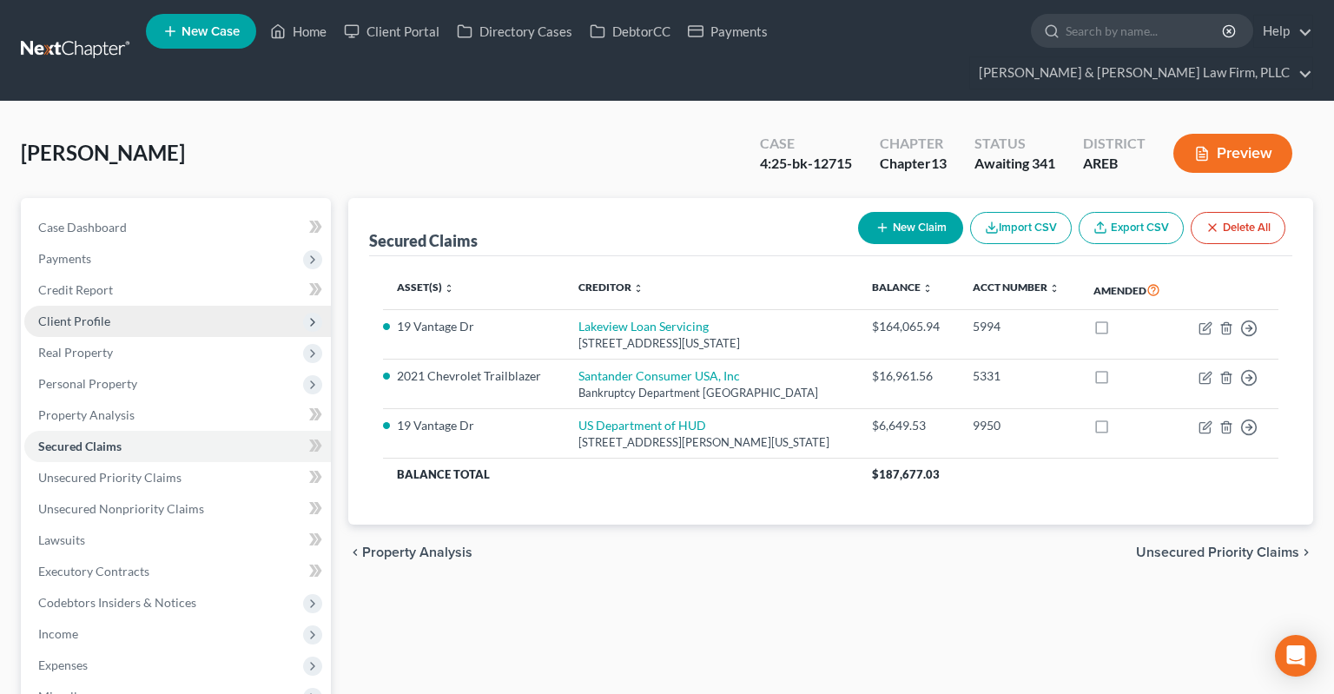
click at [168, 306] on span "Client Profile" at bounding box center [177, 321] width 306 height 31
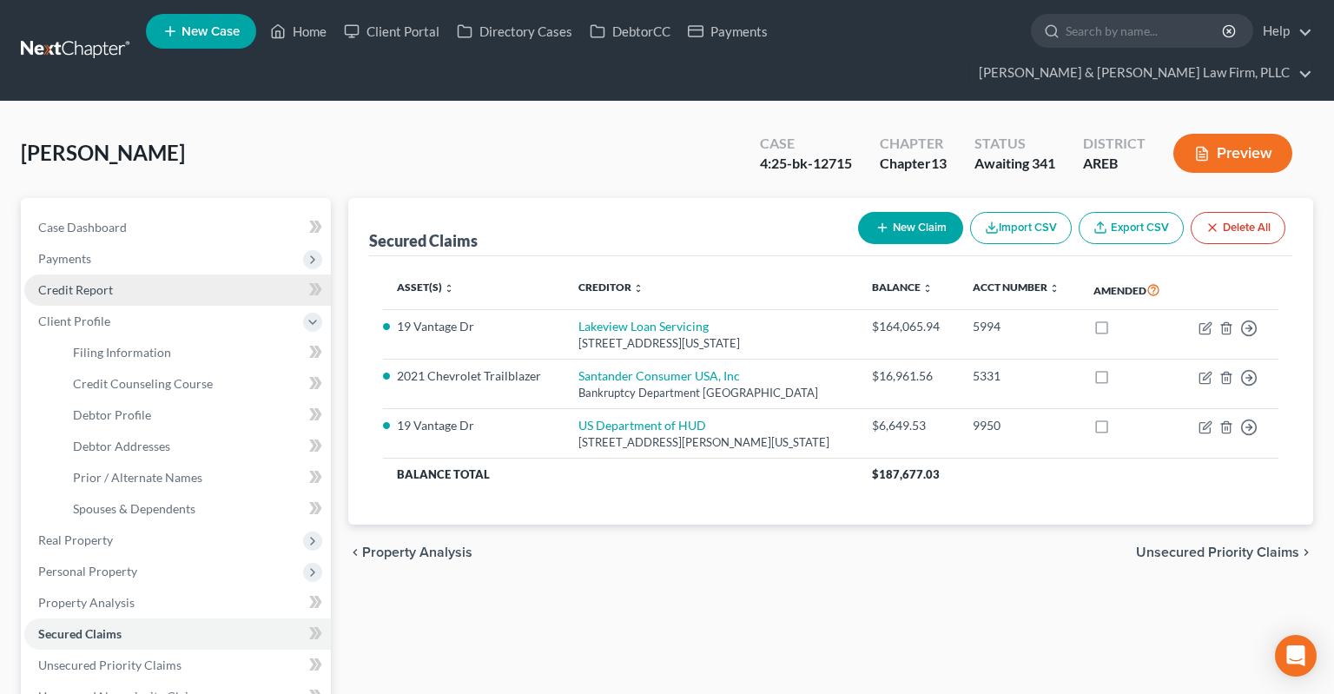
click at [196, 274] on link "Credit Report" at bounding box center [177, 289] width 306 height 31
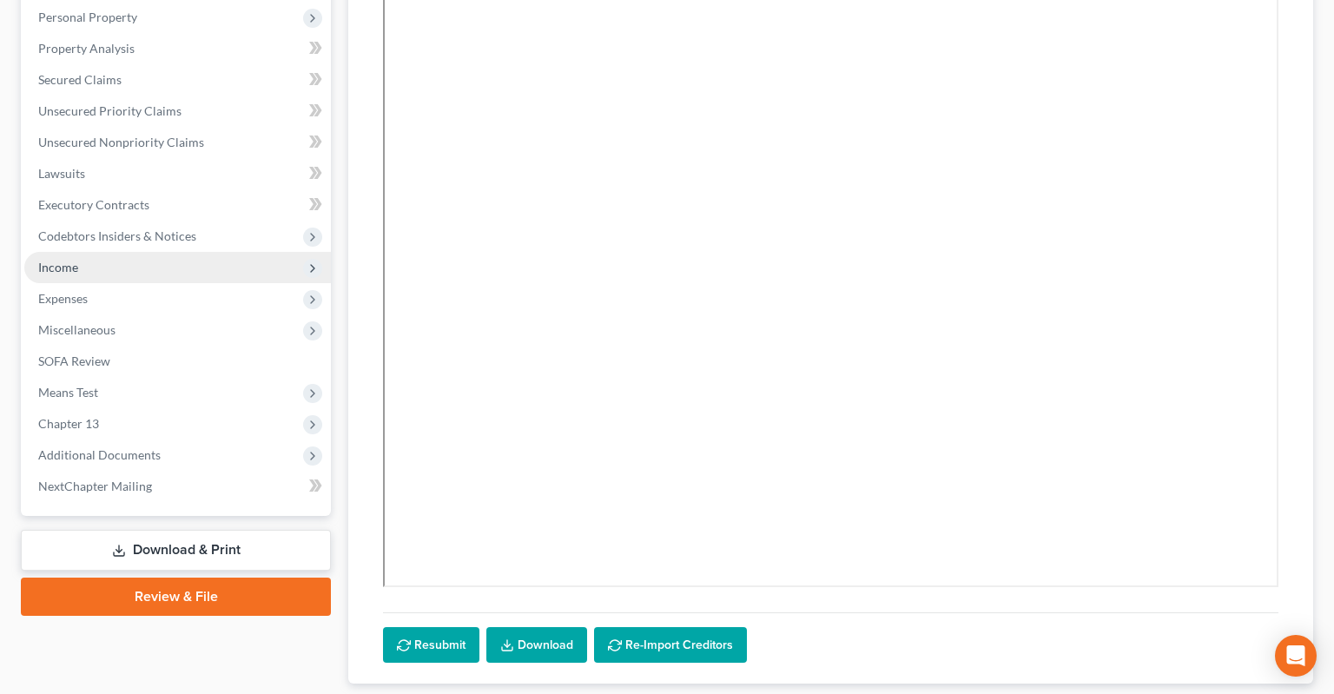
scroll to position [91, 0]
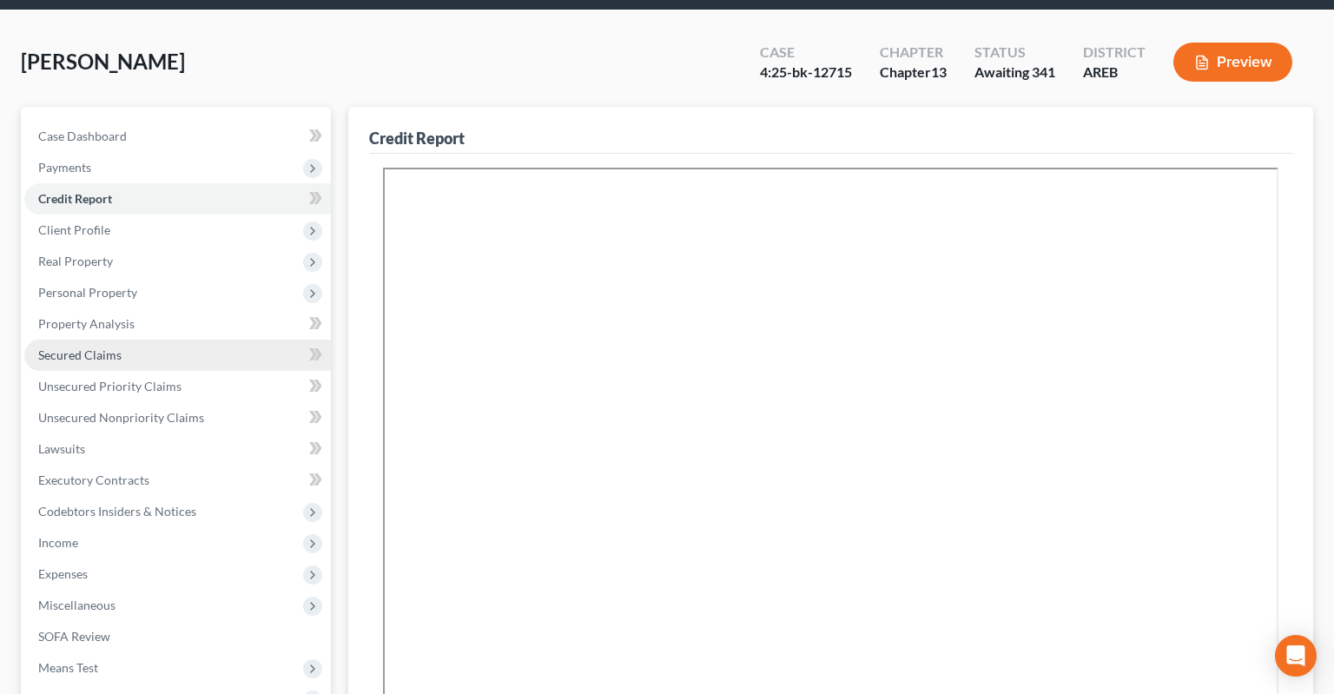
click at [188, 339] on link "Secured Claims" at bounding box center [177, 354] width 306 height 31
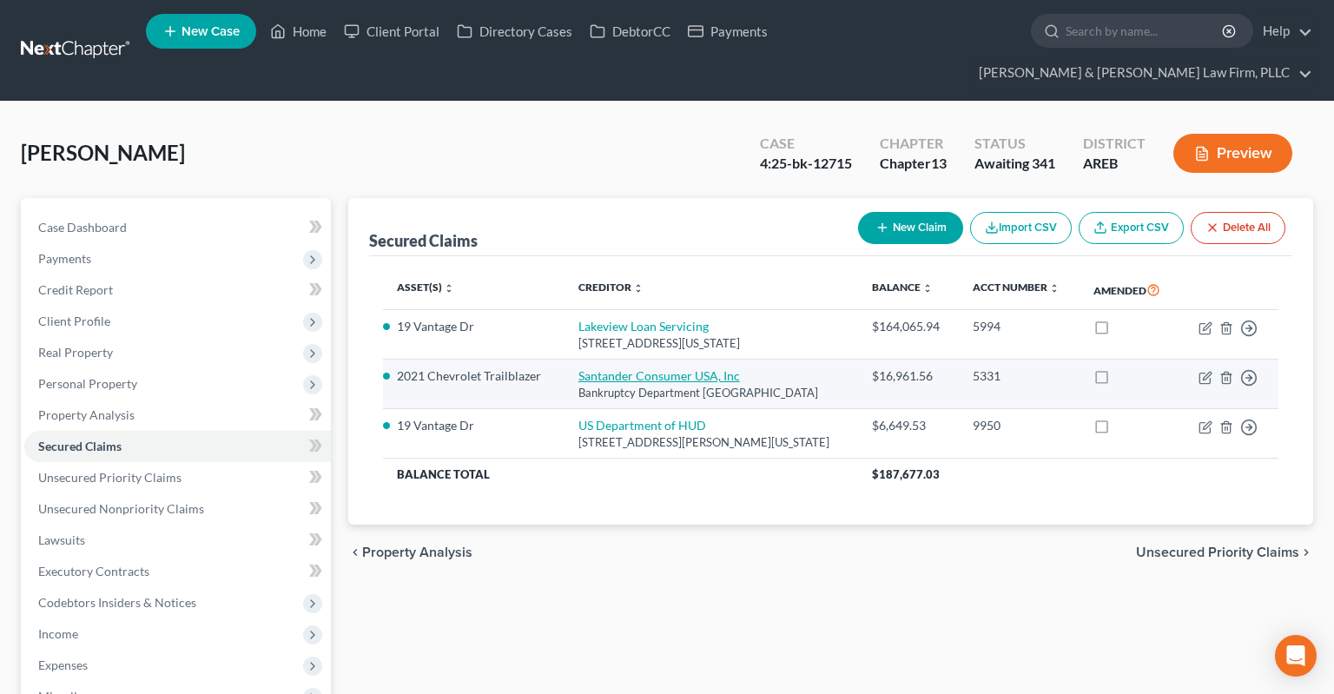
click at [637, 368] on link "Santander Consumer USA, Inc" at bounding box center [658, 375] width 161 height 15
select select "45"
select select "2"
select select "0"
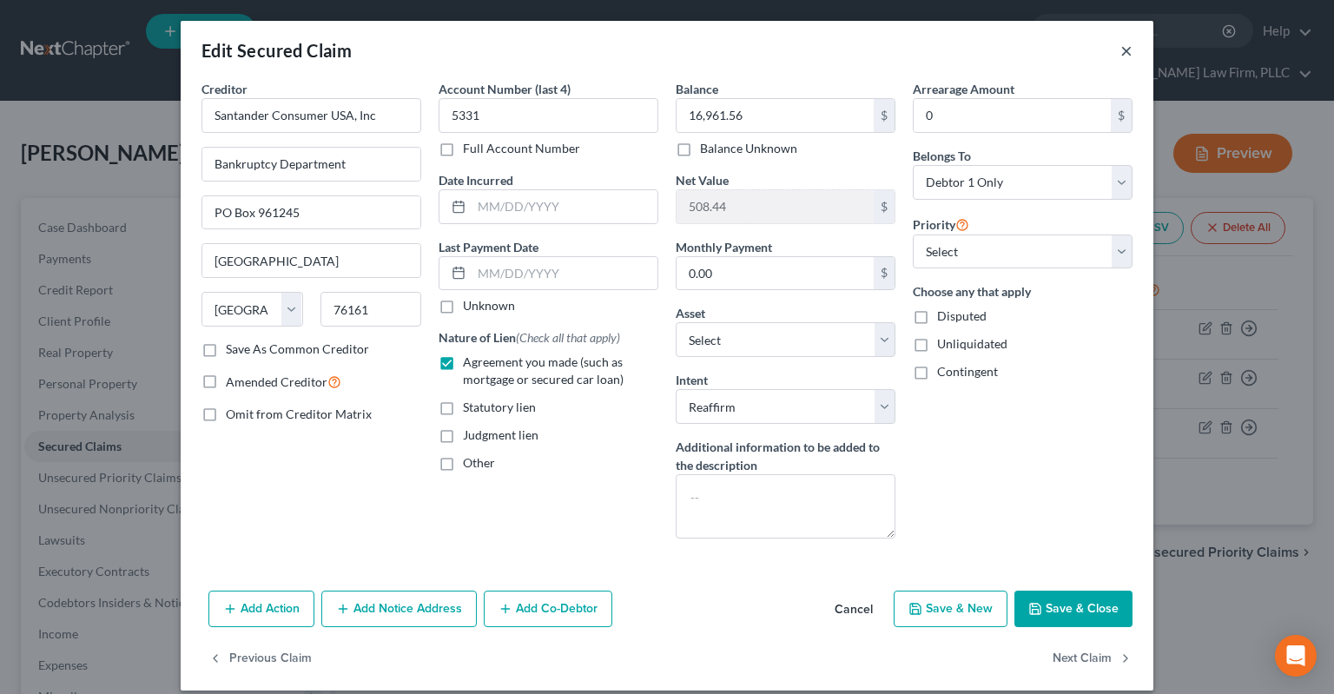
click at [1133, 53] on div "Edit Secured Claim ×" at bounding box center [667, 50] width 972 height 59
click at [1123, 55] on button "×" at bounding box center [1126, 50] width 12 height 21
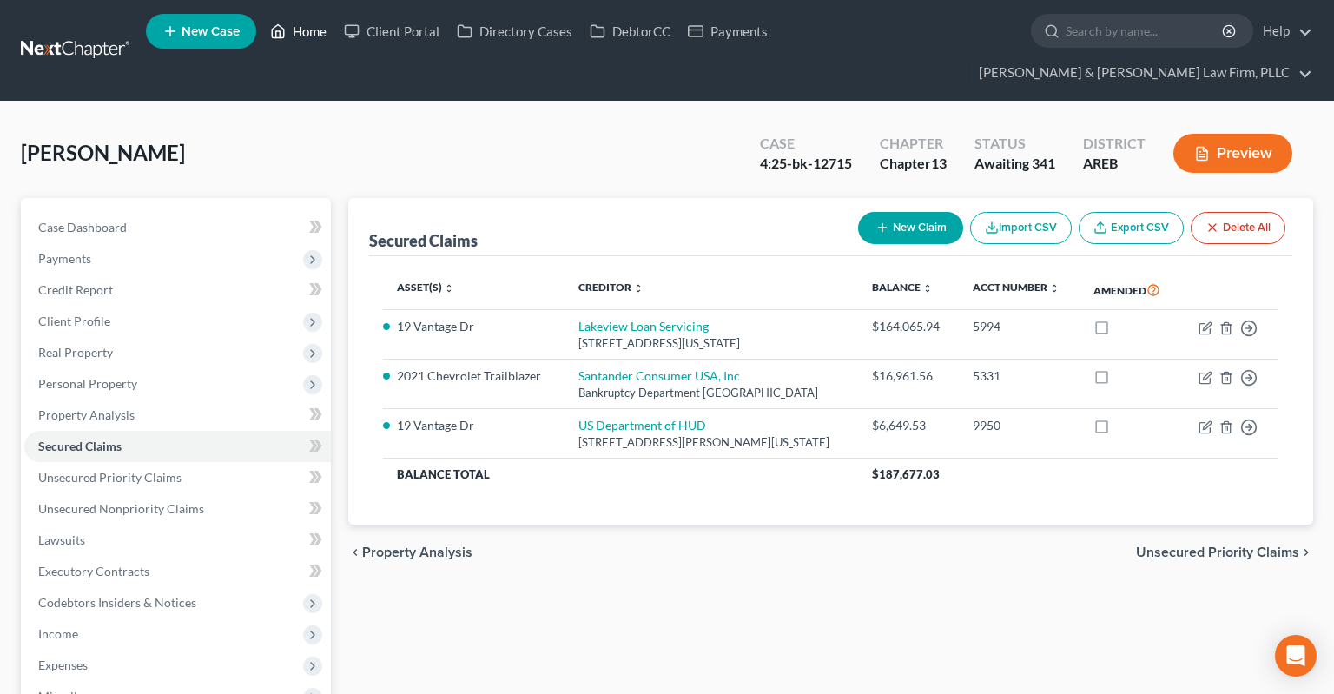
click at [321, 36] on link "Home" at bounding box center [298, 31] width 74 height 31
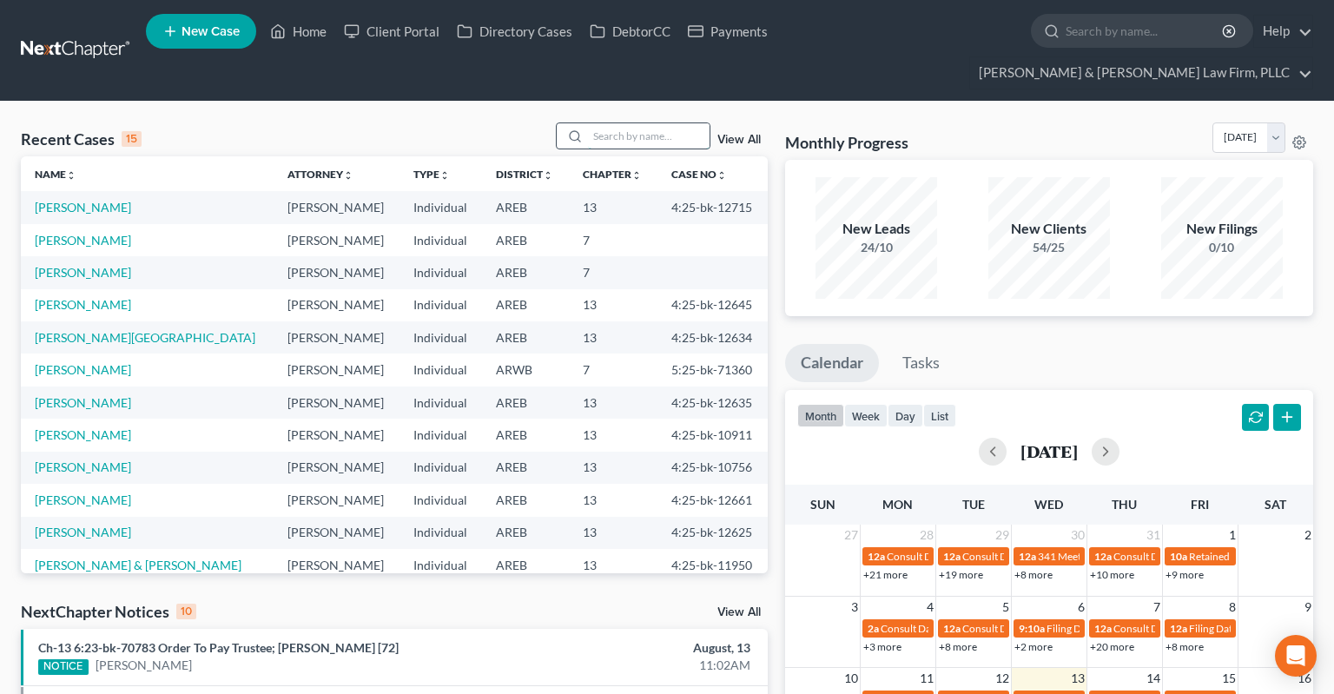
click at [609, 123] on input "search" at bounding box center [649, 135] width 122 height 25
paste input "6:20-bk-70743"
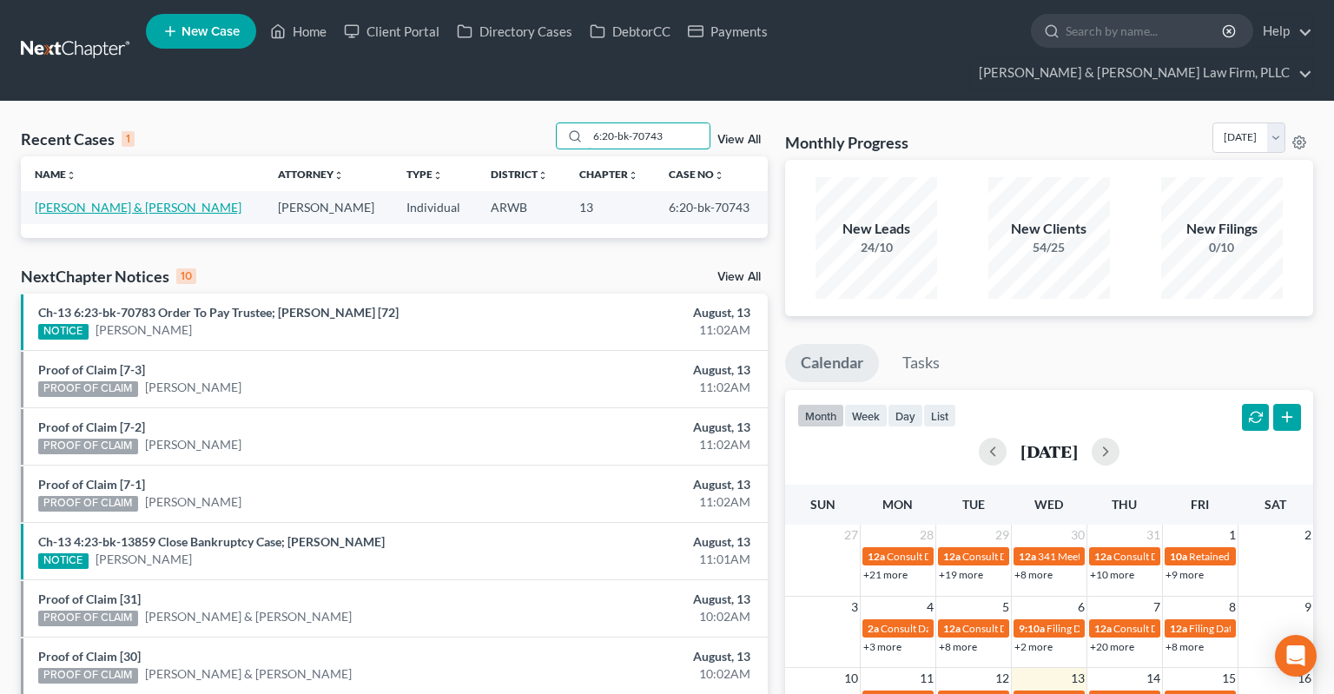
type input "6:20-bk-70743"
click at [161, 200] on link "[PERSON_NAME] & [PERSON_NAME]" at bounding box center [138, 207] width 207 height 15
select select "1"
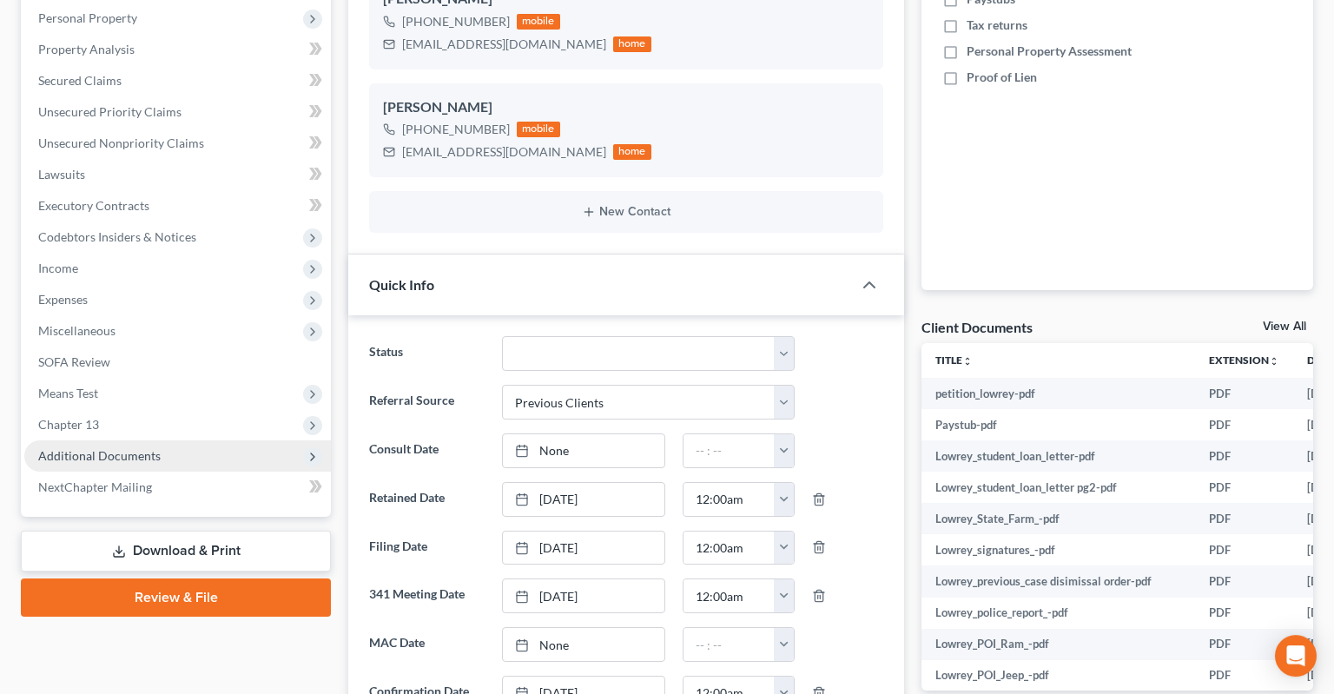
scroll to position [366, 0]
drag, startPoint x: 217, startPoint y: 426, endPoint x: 227, endPoint y: 424, distance: 9.9
click at [217, 439] on span "Additional Documents" at bounding box center [177, 454] width 306 height 31
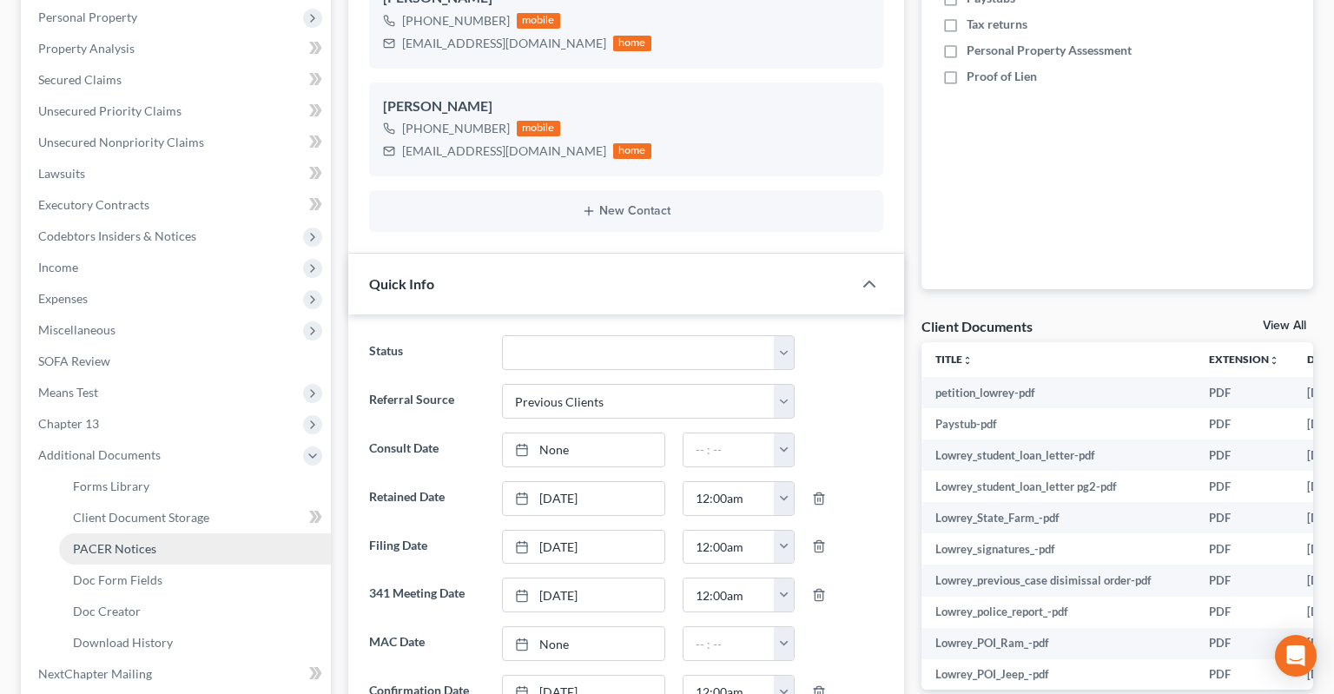
click at [214, 533] on link "PACER Notices" at bounding box center [195, 548] width 272 height 31
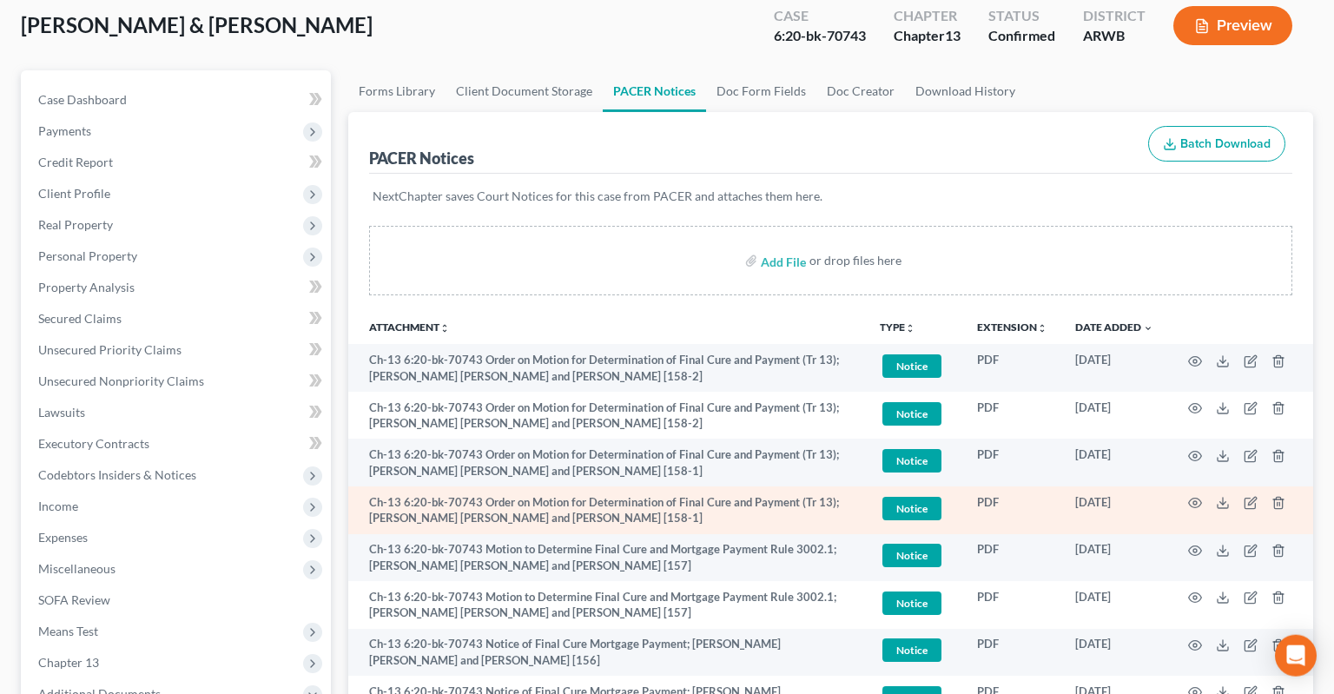
scroll to position [183, 0]
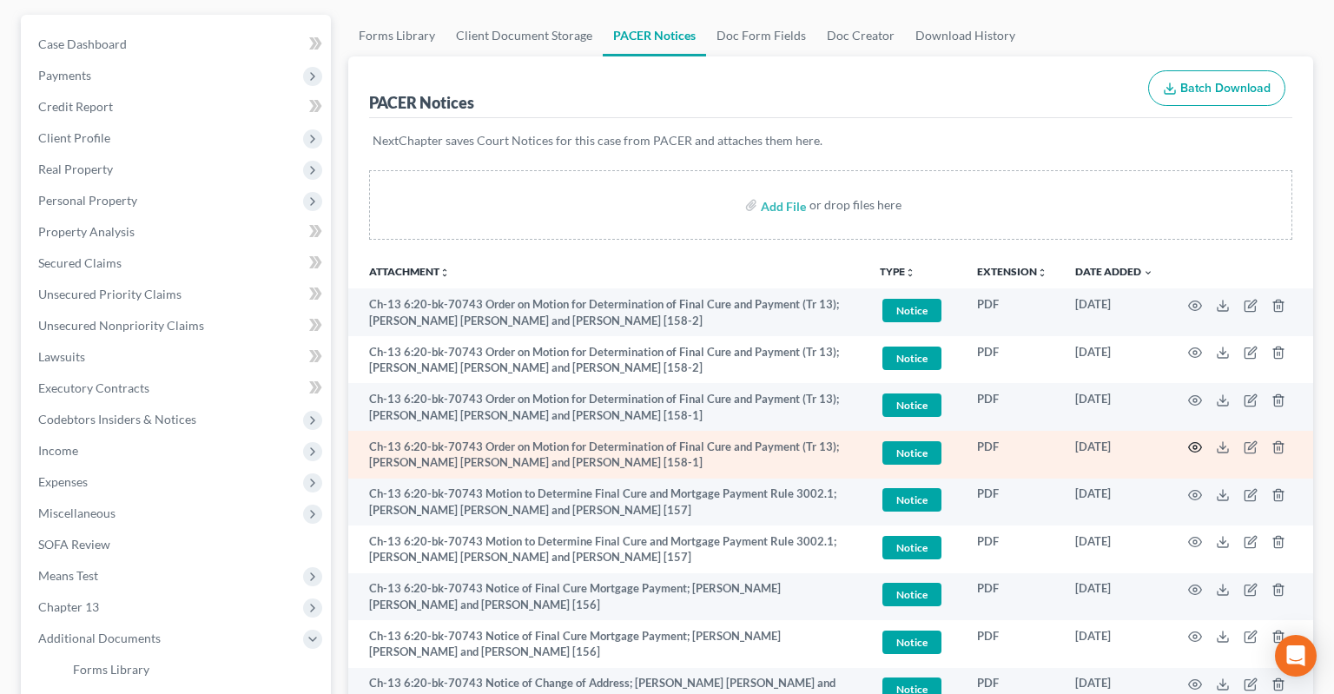
click at [1197, 440] on icon "button" at bounding box center [1195, 447] width 14 height 14
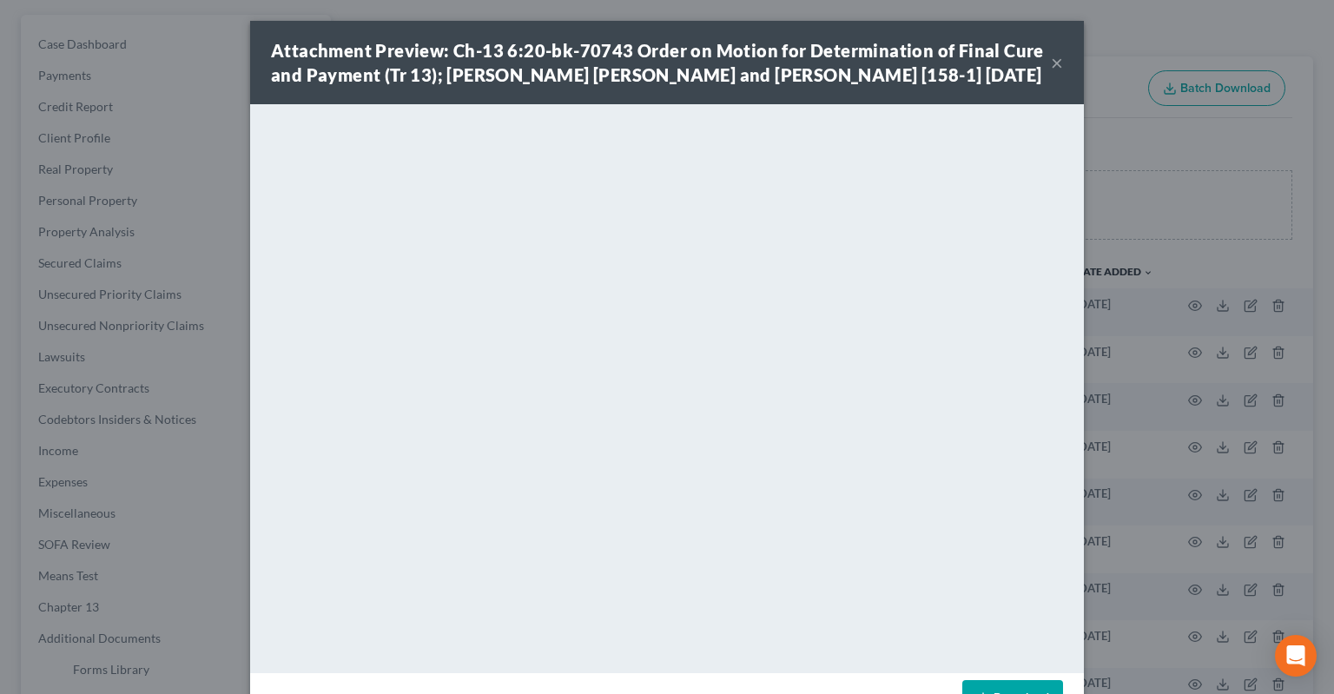
click at [1054, 68] on button "×" at bounding box center [1057, 62] width 12 height 21
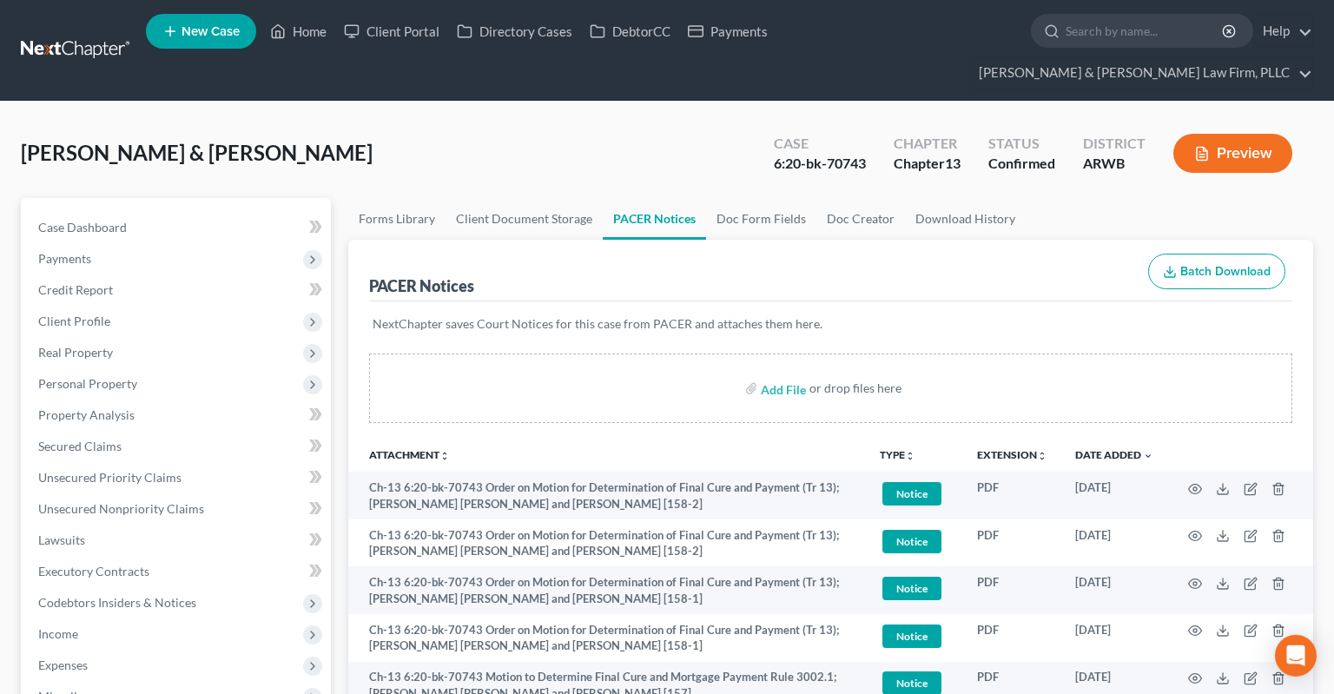
scroll to position [0, 0]
drag, startPoint x: 313, startPoint y: 35, endPoint x: 297, endPoint y: 30, distance: 17.1
click at [312, 33] on link "Home" at bounding box center [298, 31] width 74 height 31
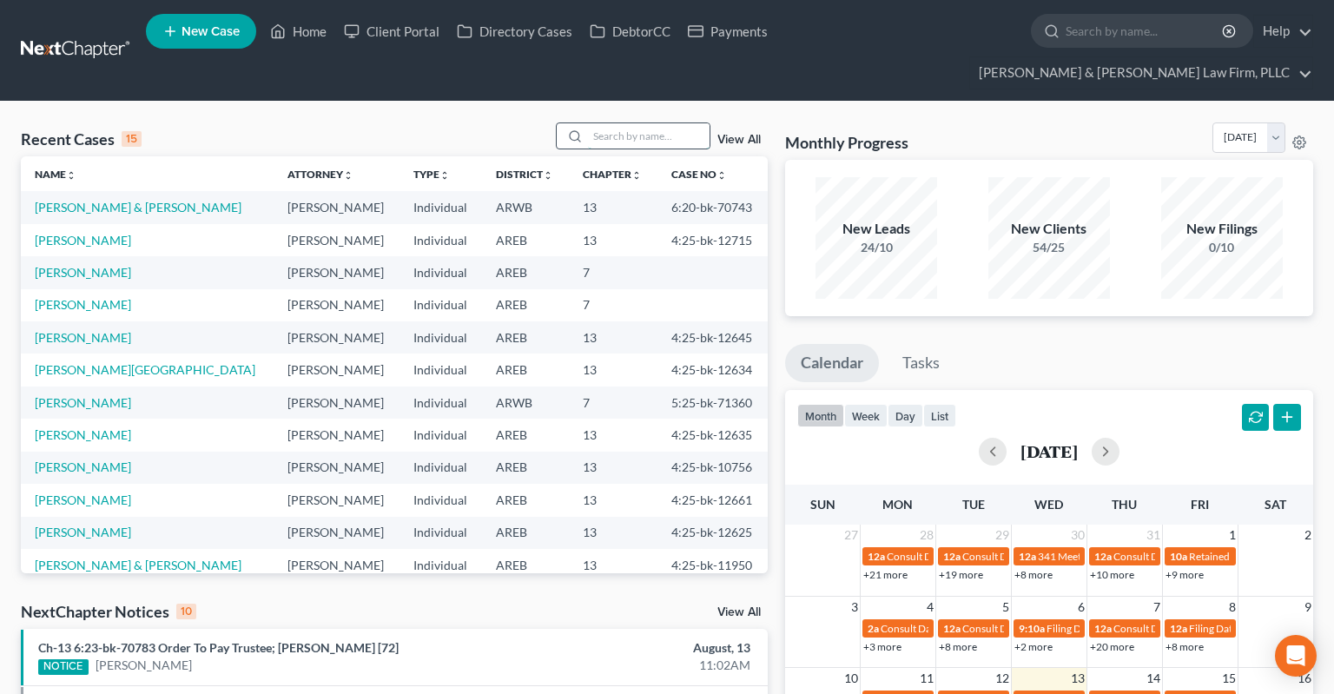
click at [643, 123] on input "search" at bounding box center [649, 135] width 122 height 25
paste input "4:22-bk-11835"
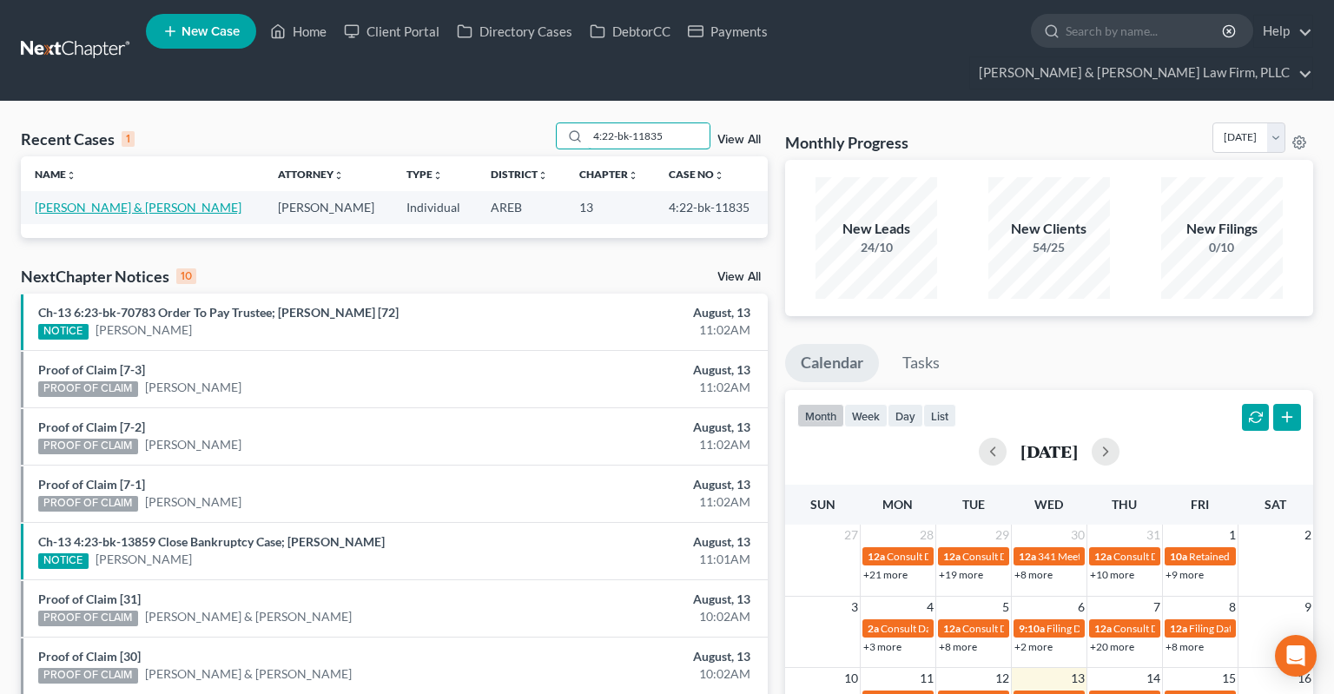
type input "4:22-bk-11835"
click at [140, 200] on link "[PERSON_NAME] & [PERSON_NAME]" at bounding box center [138, 207] width 207 height 15
select select "6"
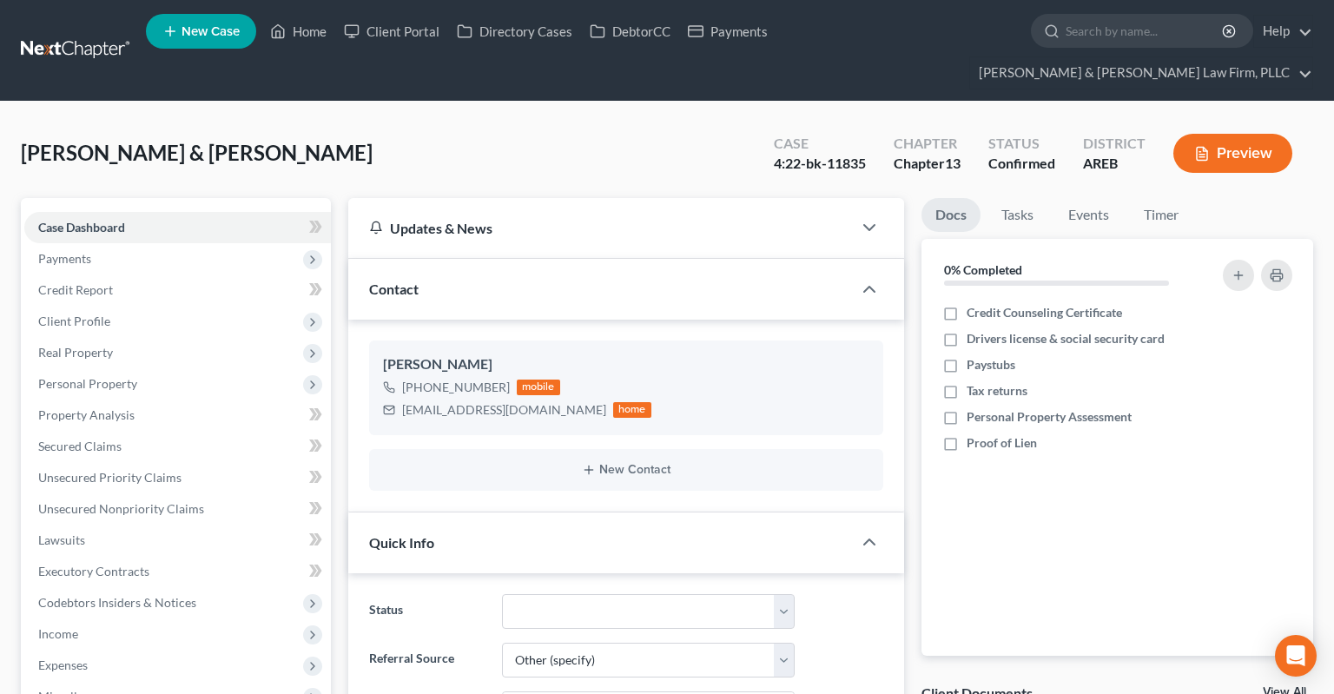
scroll to position [366, 0]
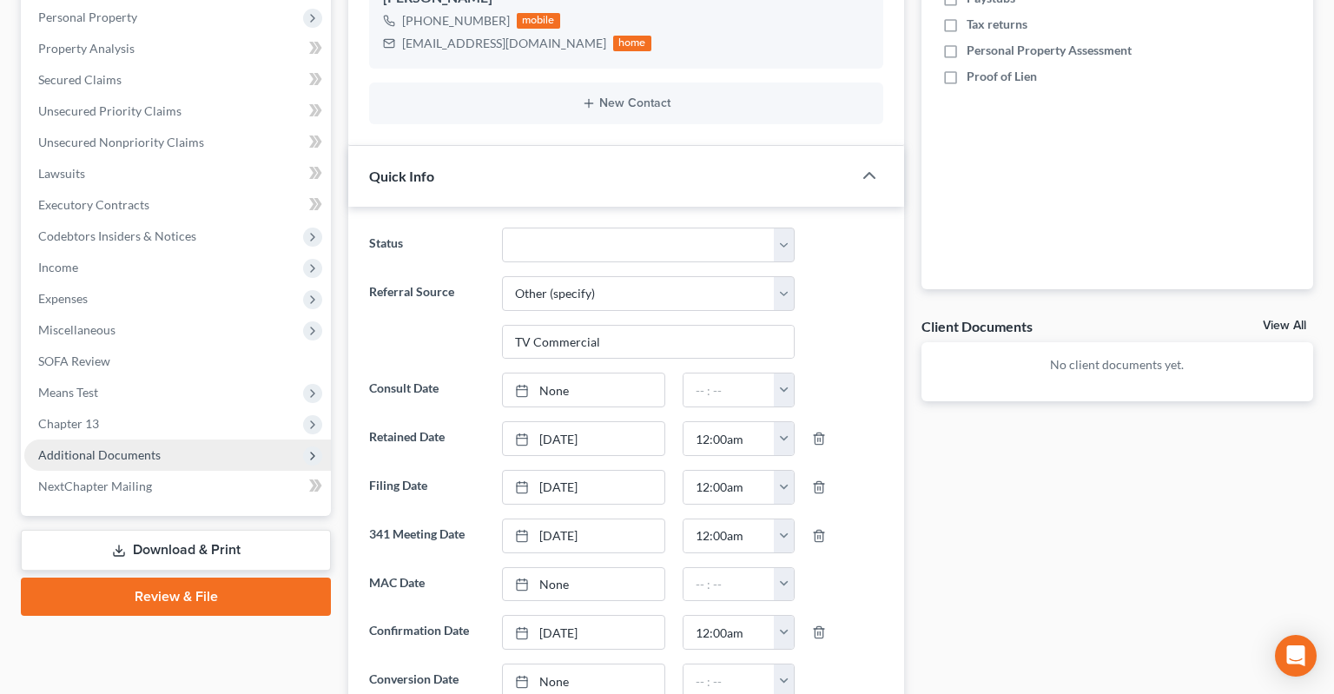
click at [196, 439] on span "Additional Documents" at bounding box center [177, 454] width 306 height 31
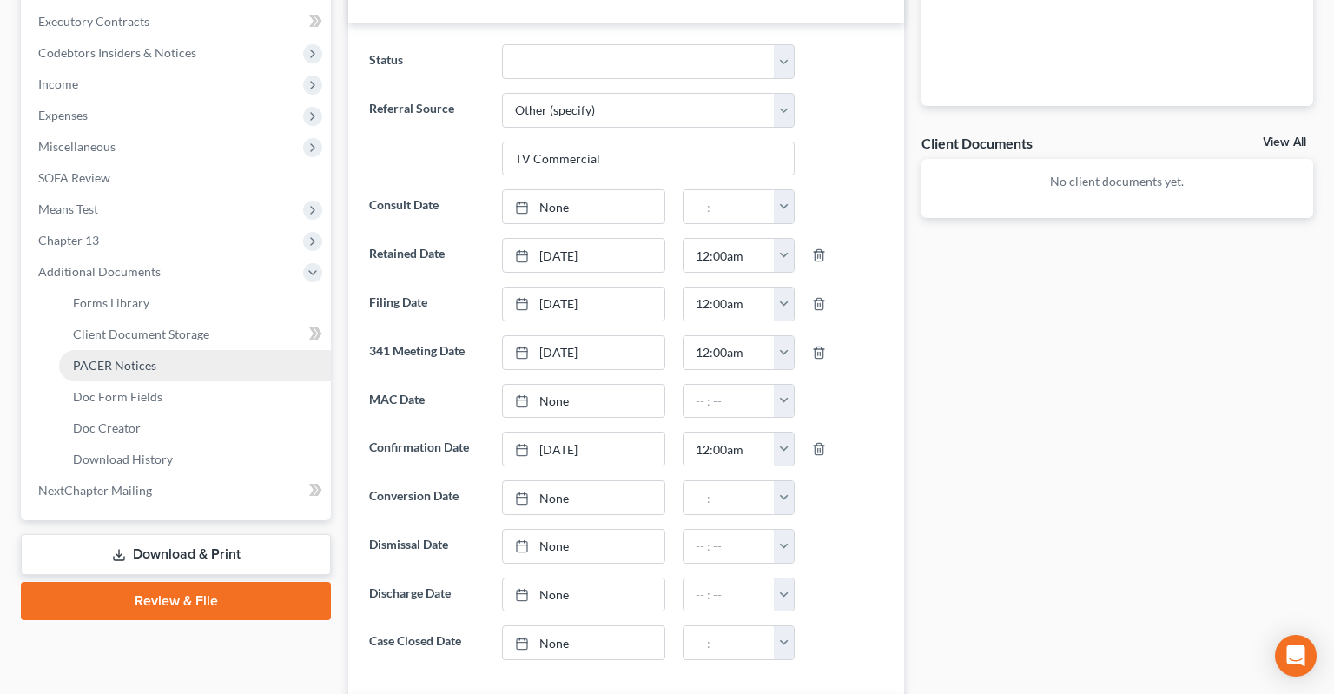
click at [235, 350] on link "PACER Notices" at bounding box center [195, 365] width 272 height 31
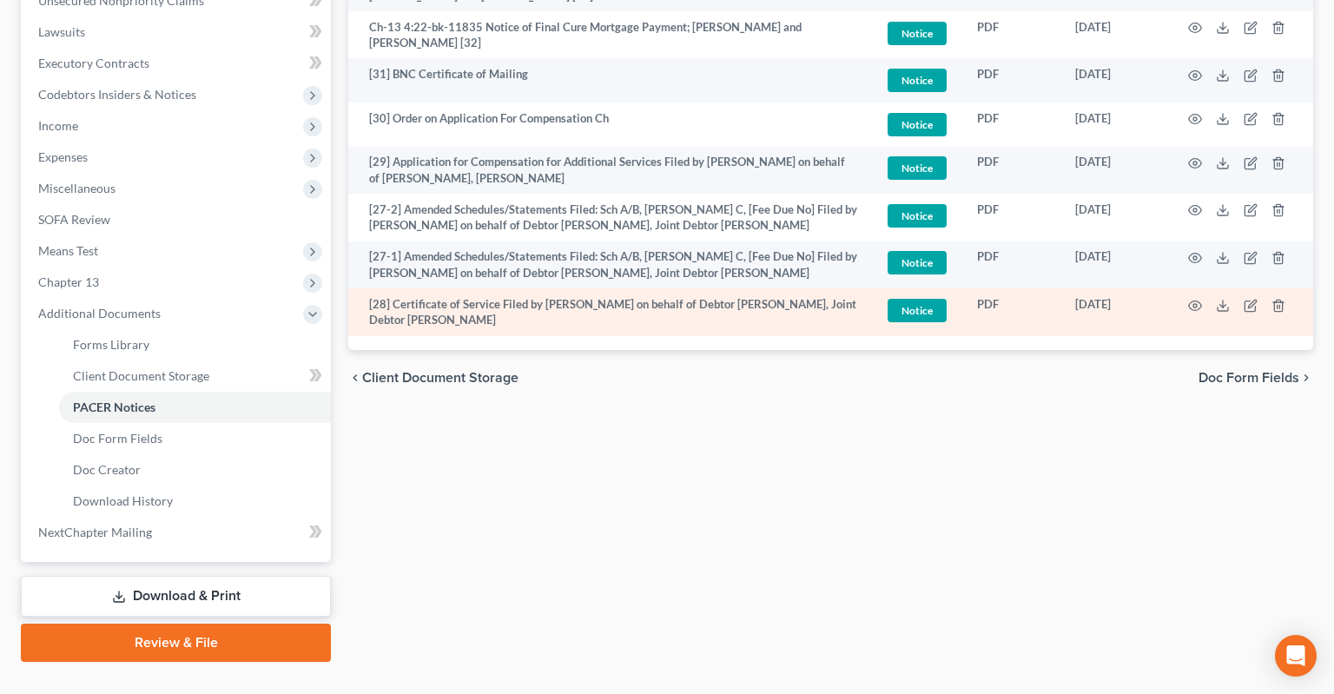
scroll to position [142, 0]
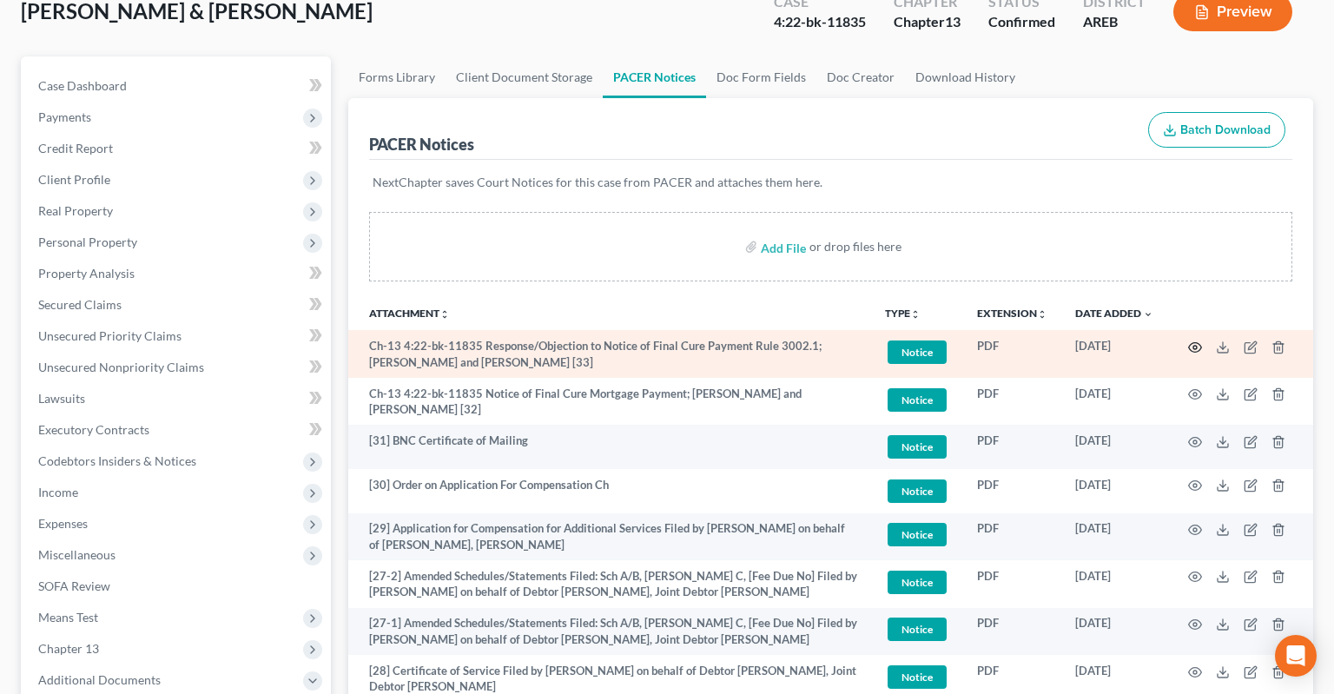
click at [1197, 340] on icon "button" at bounding box center [1195, 347] width 14 height 14
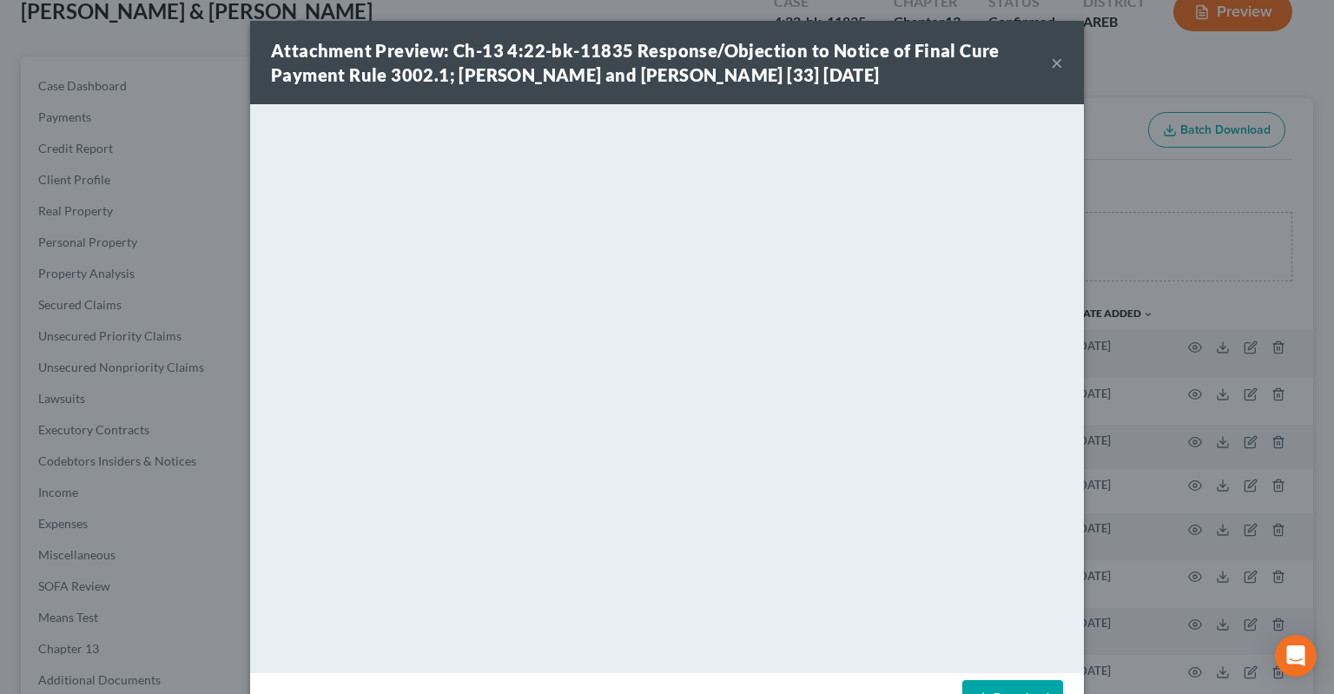
click at [1057, 61] on button "×" at bounding box center [1057, 62] width 12 height 21
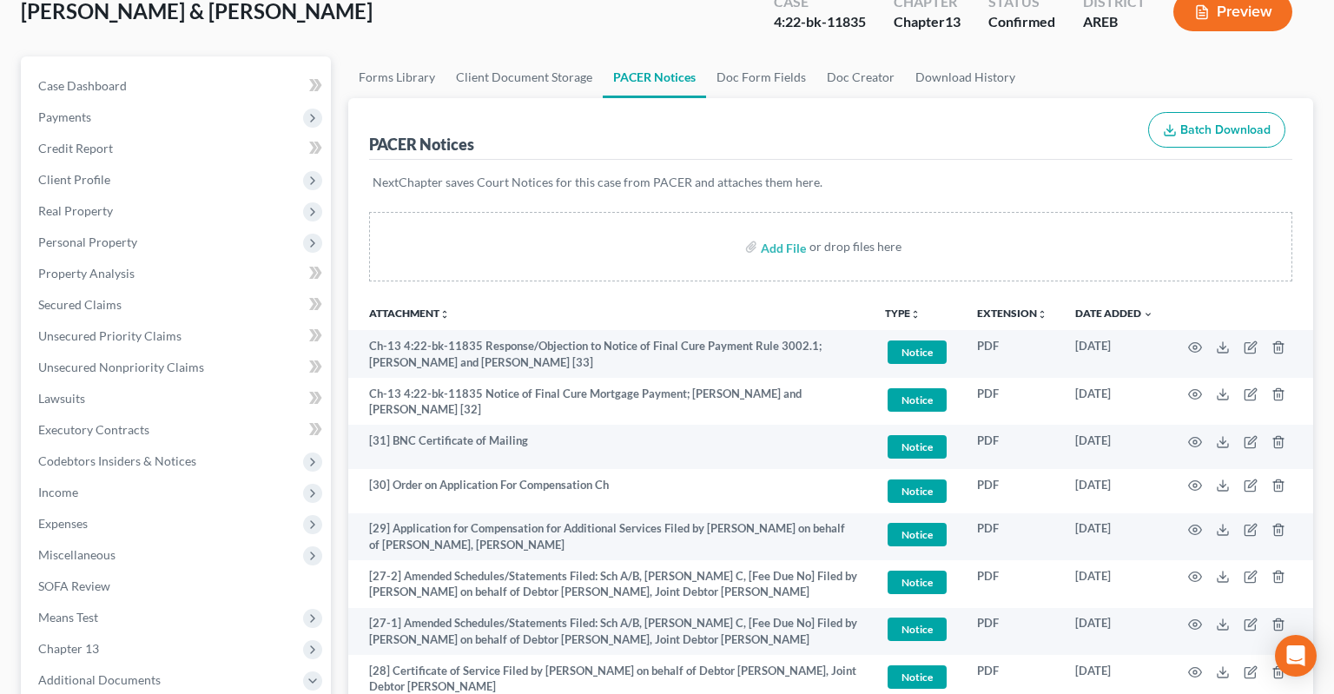
scroll to position [0, 0]
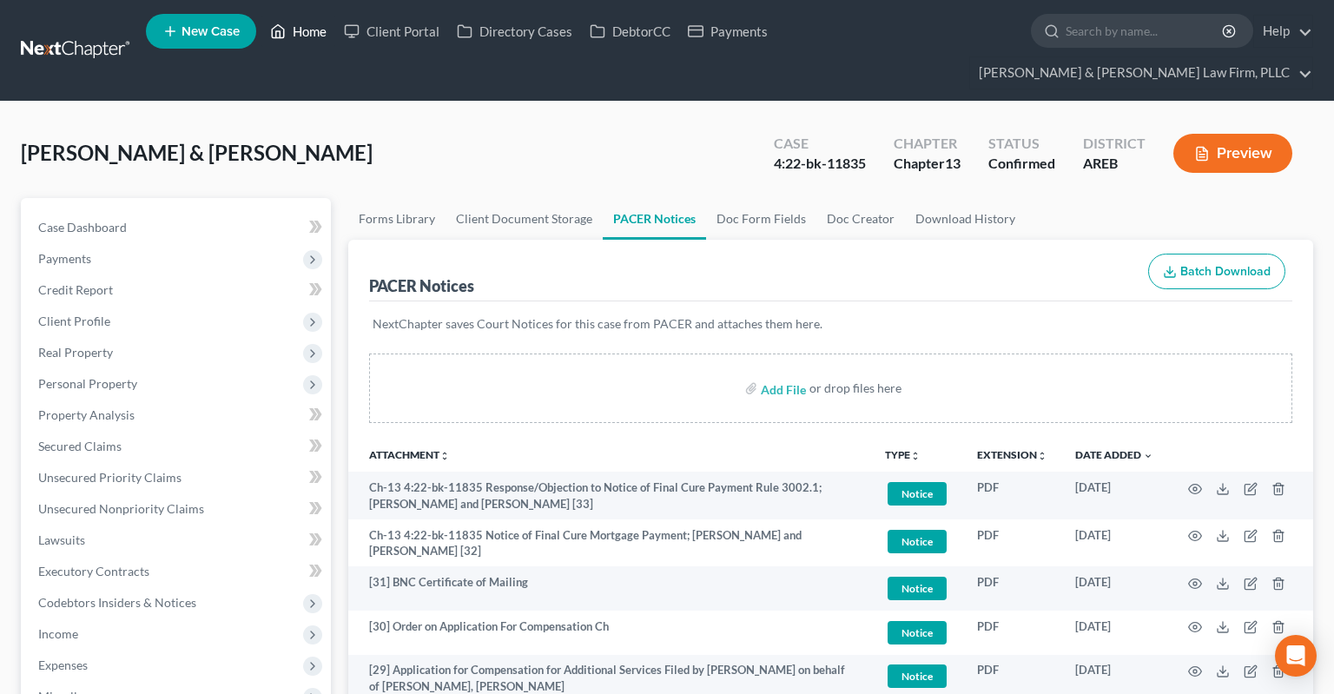
click at [288, 30] on link "Home" at bounding box center [298, 31] width 74 height 31
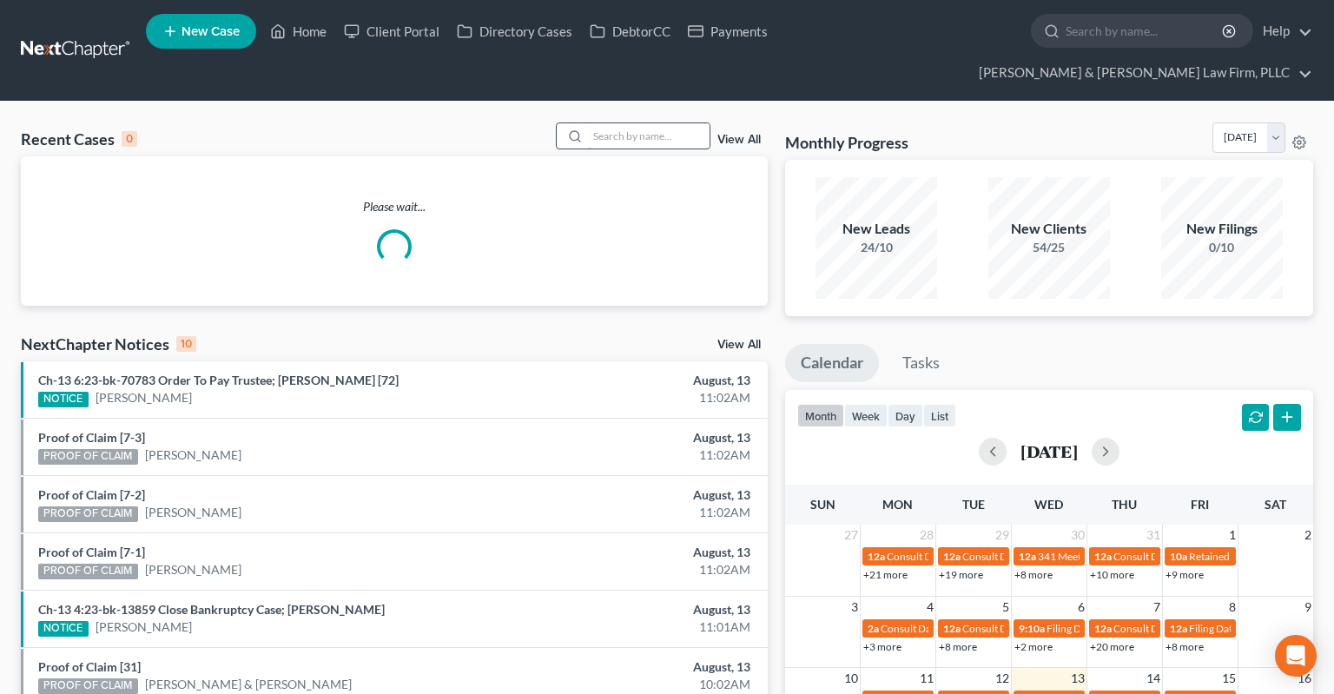
click at [623, 123] on input "search" at bounding box center [649, 135] width 122 height 25
paste input "1:24-bk-71875"
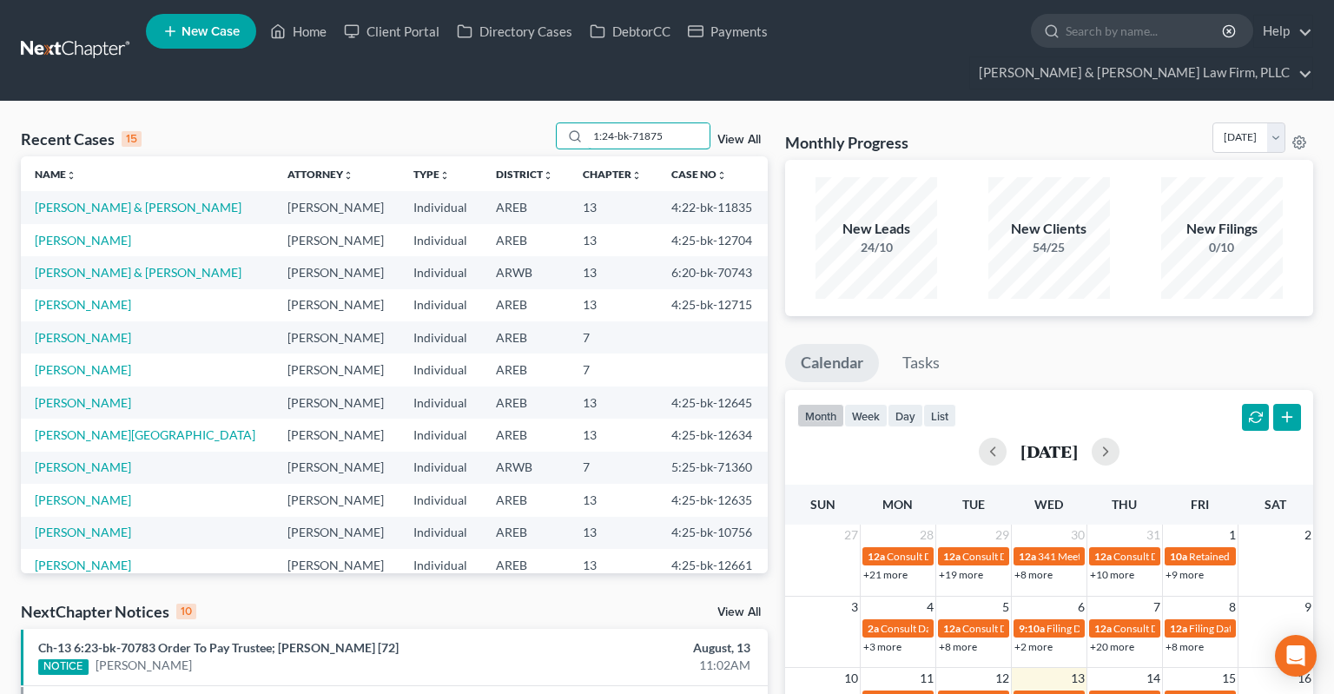
type input "1:24-bk-71875"
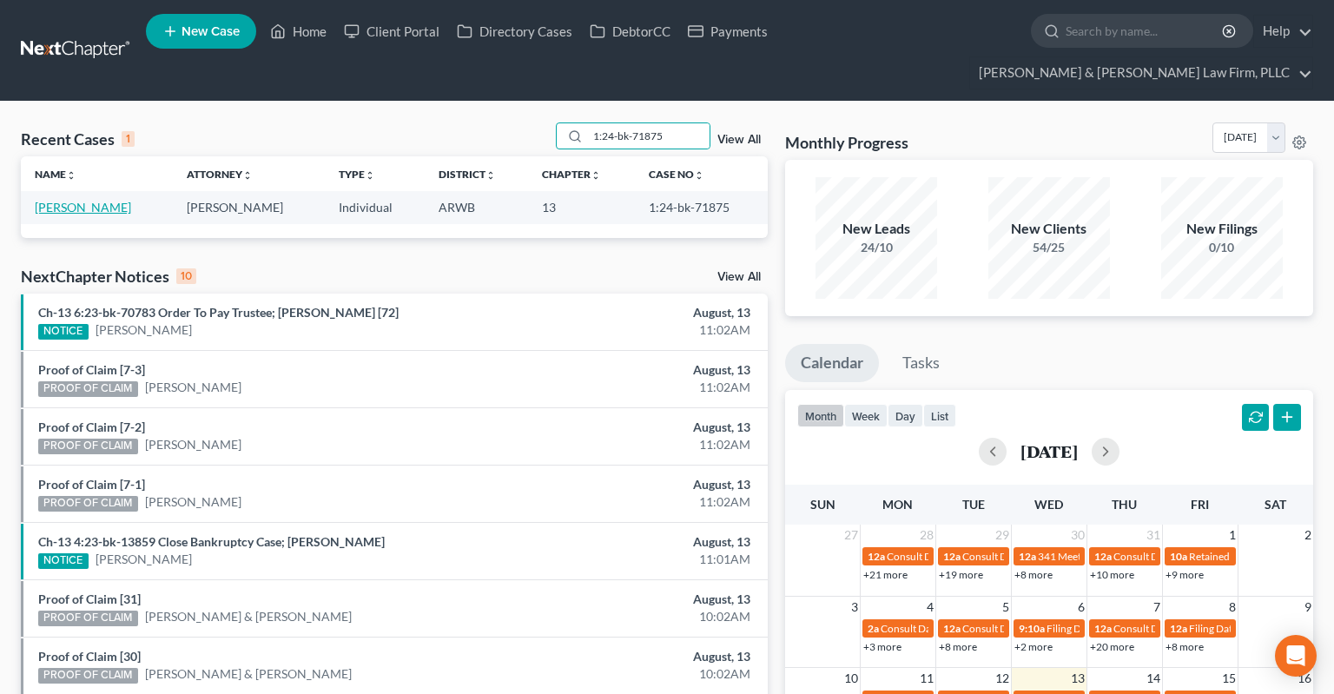
click at [102, 200] on link "[PERSON_NAME]" at bounding box center [83, 207] width 96 height 15
select select "2"
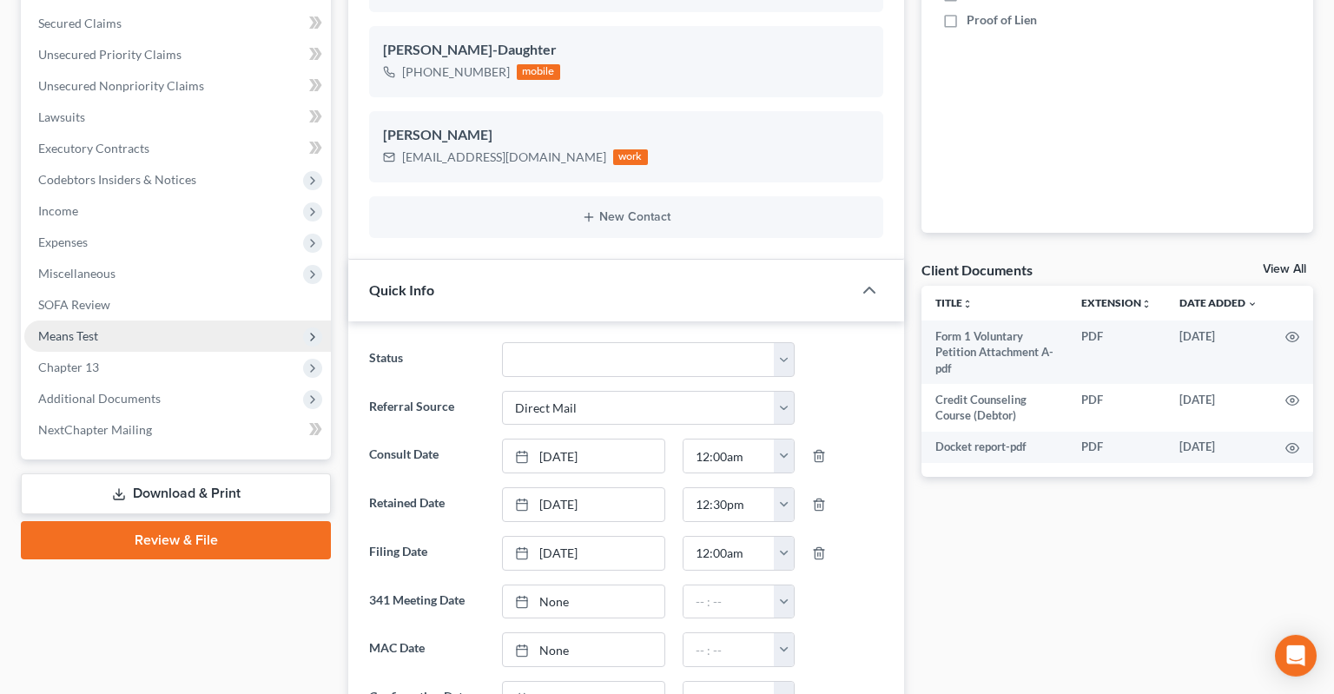
scroll to position [458, 0]
